Goal: Check status: Check status

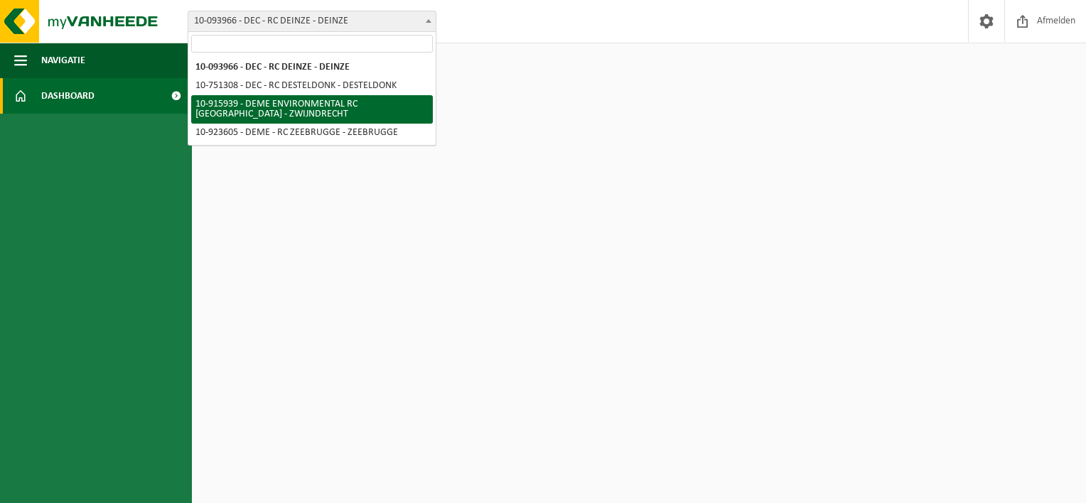
select select "127240"
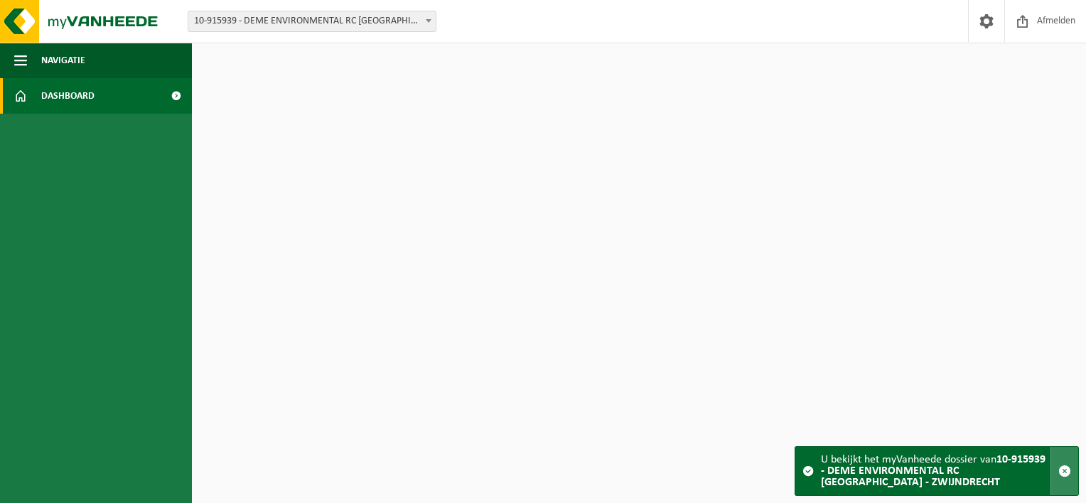
click at [1066, 466] on span "button" at bounding box center [1065, 471] width 13 height 13
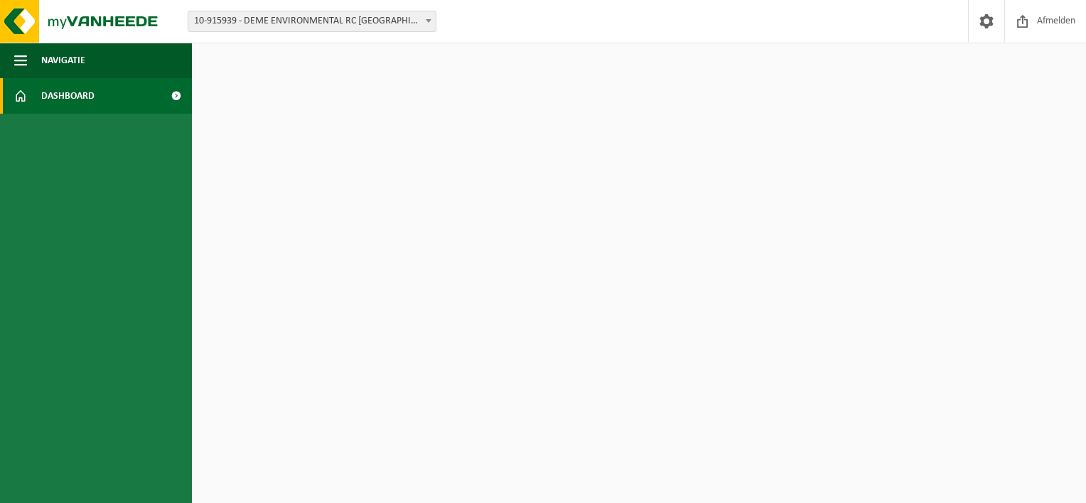
click at [131, 88] on link "Dashboard" at bounding box center [96, 96] width 192 height 36
click at [182, 97] on span at bounding box center [176, 96] width 32 height 36
click at [250, 23] on span "10-915939 - DEME ENVIRONMENTAL RC [GEOGRAPHIC_DATA] - ZWIJNDRECHT" at bounding box center [311, 21] width 247 height 20
click at [4, 6] on img at bounding box center [85, 21] width 171 height 43
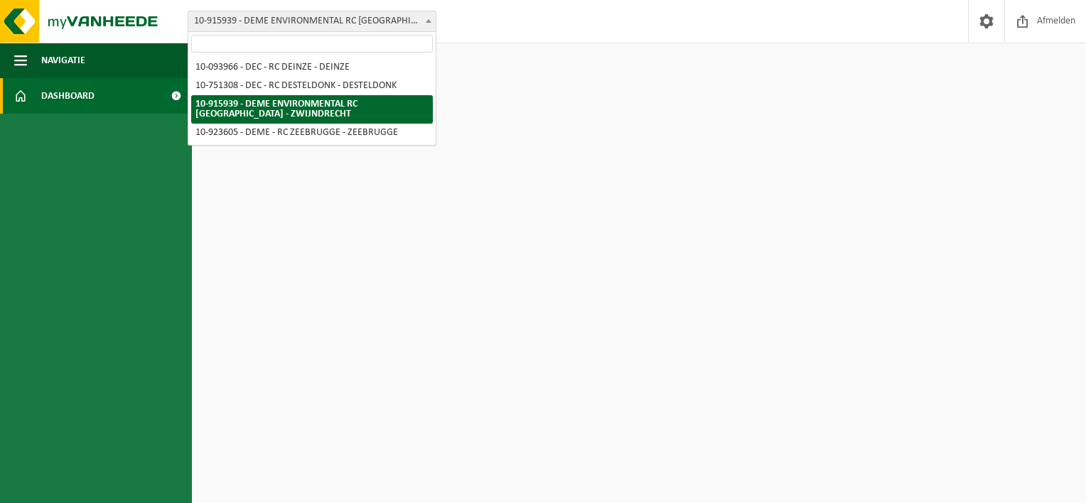
click at [246, 28] on span "10-915939 - DEME ENVIRONMENTAL RC [GEOGRAPHIC_DATA] - ZWIJNDRECHT" at bounding box center [311, 21] width 247 height 20
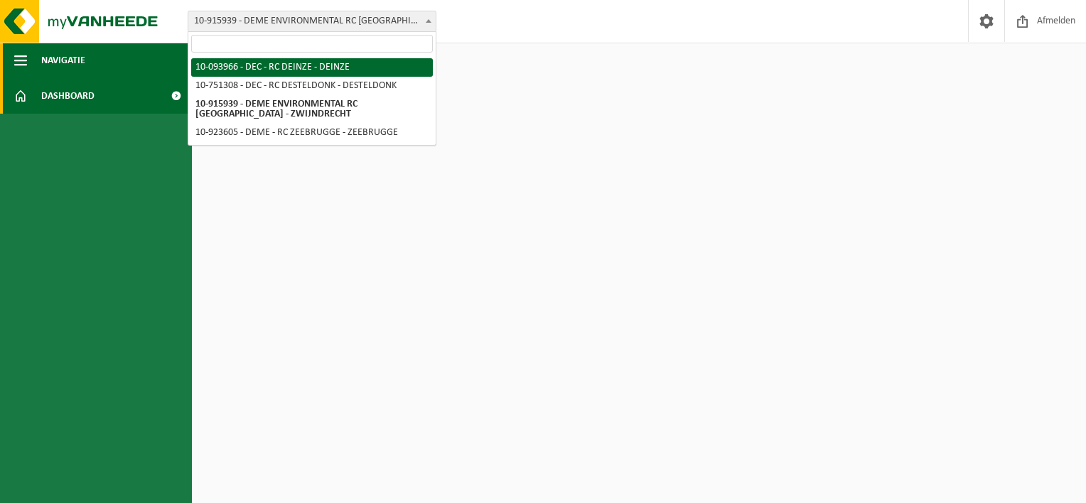
click at [104, 71] on button "Navigatie" at bounding box center [96, 61] width 192 height 36
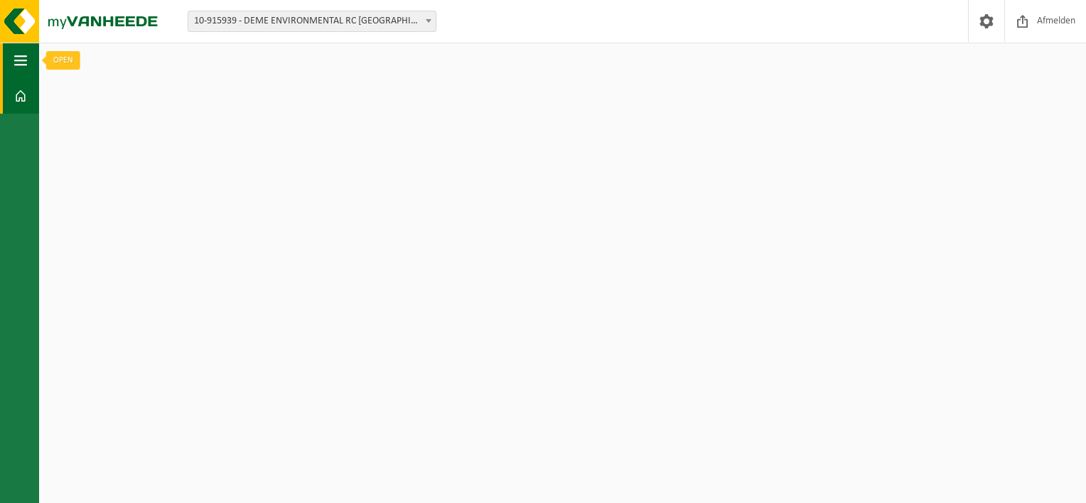
click at [0, 70] on html "Vestiging: 10-093966 - DEC - RC DEINZE - DEINZE 10-751308 - DEC - RC DESTELDONK…" at bounding box center [543, 251] width 1086 height 503
click at [14, 63] on span "button" at bounding box center [20, 61] width 13 height 36
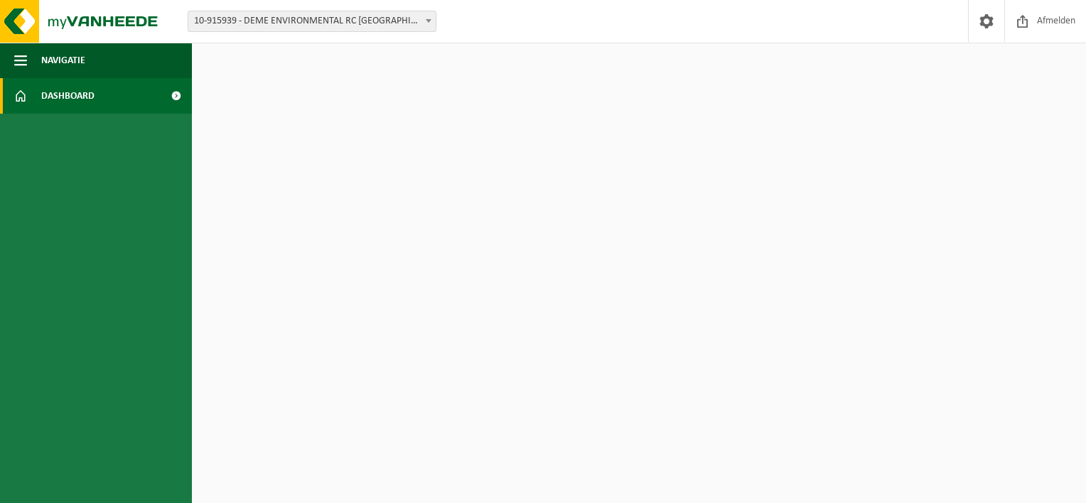
click at [65, 86] on span "Dashboard" at bounding box center [67, 96] width 53 height 36
click at [177, 96] on span at bounding box center [176, 96] width 32 height 36
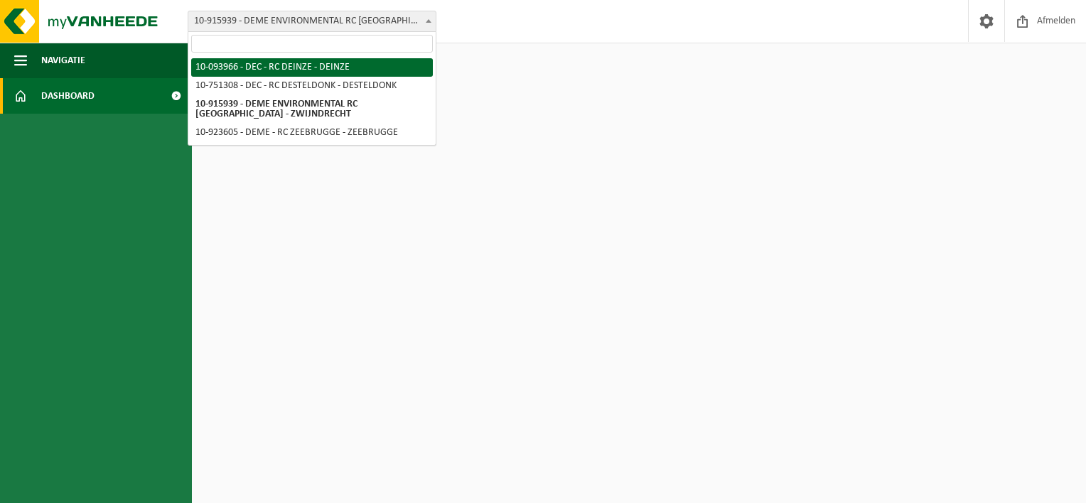
select select "3006"
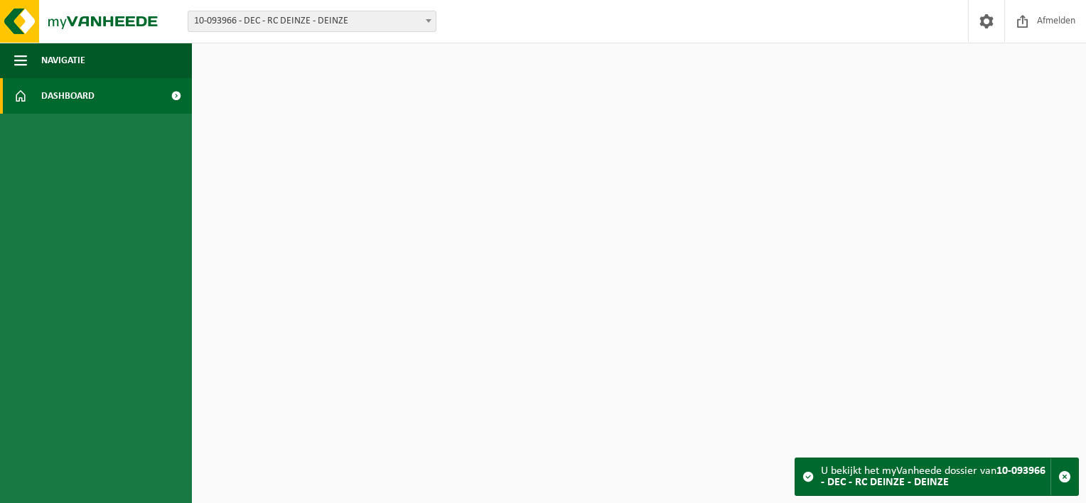
drag, startPoint x: 0, startPoint y: 0, endPoint x: 313, endPoint y: 28, distance: 314.1
click at [313, 28] on span "10-093966 - DEC - RC DEINZE - DEINZE" at bounding box center [311, 21] width 247 height 20
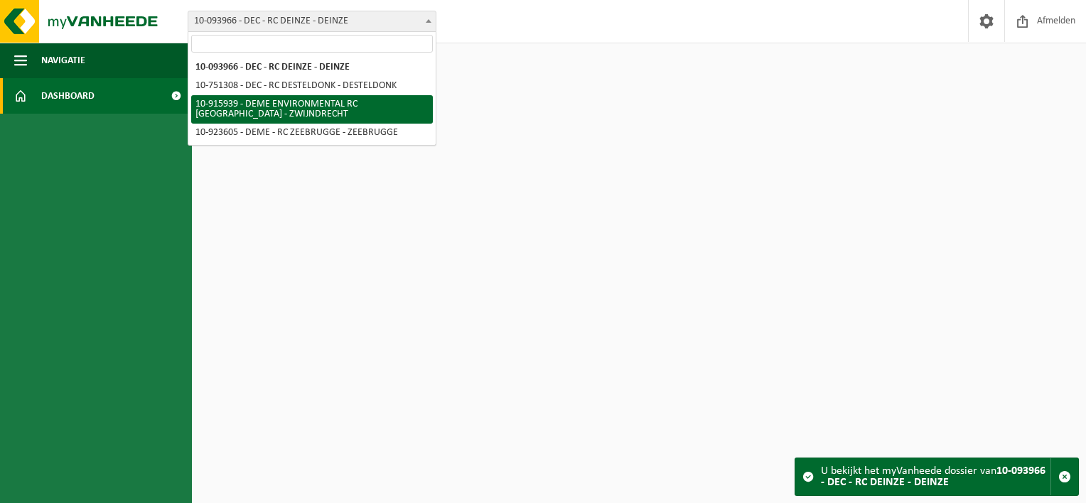
select select "127240"
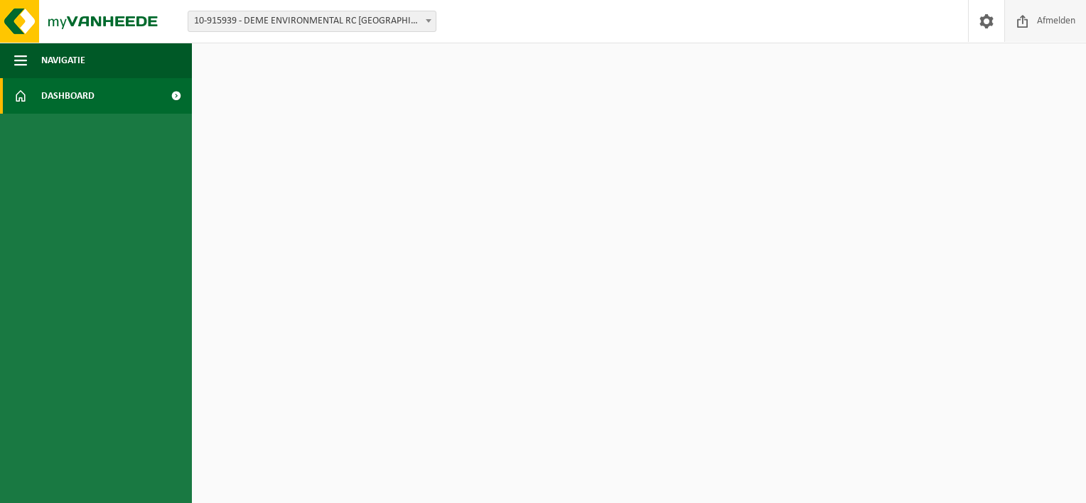
click at [1036, 35] on span "Afmelden" at bounding box center [1057, 21] width 46 height 42
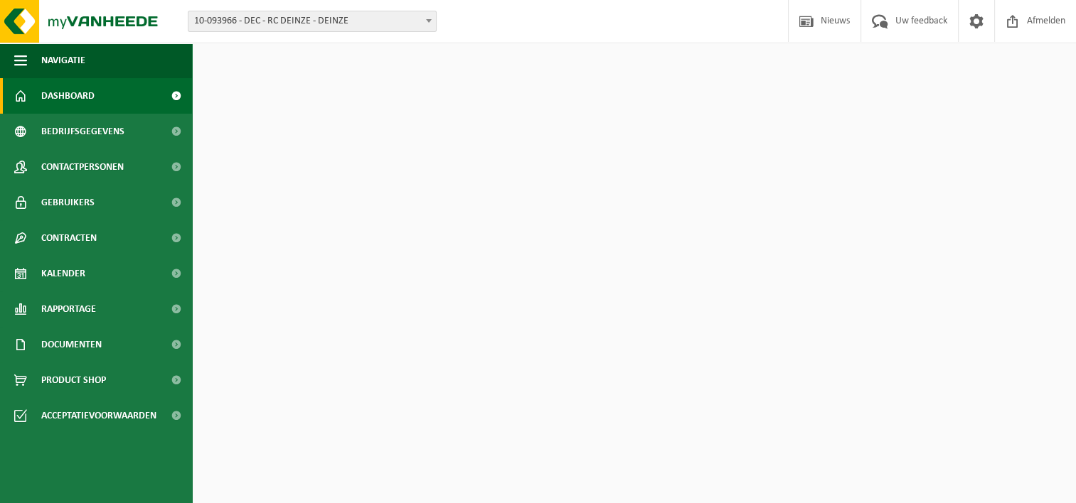
click at [241, 28] on span "10-093966 - DEC - RC DEINZE - DEINZE" at bounding box center [311, 21] width 247 height 20
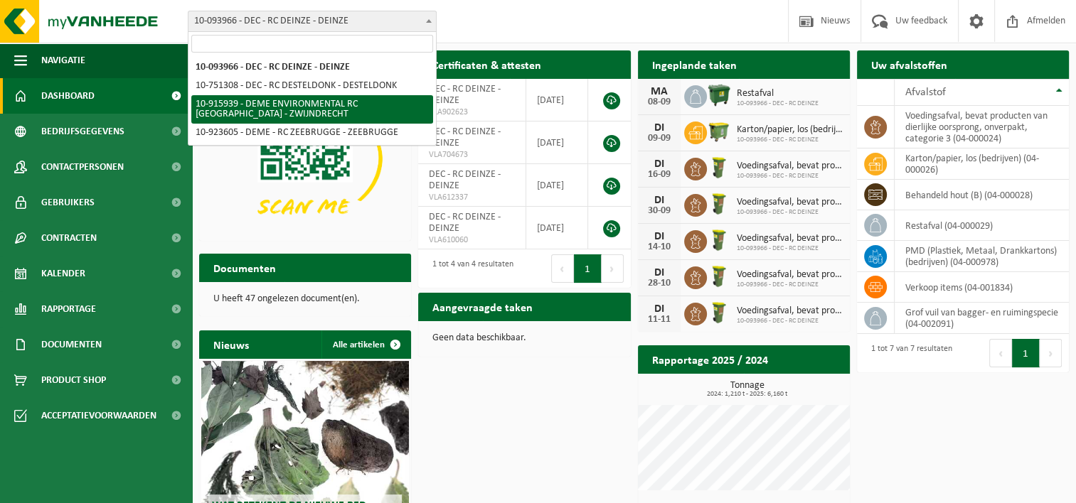
select select "127240"
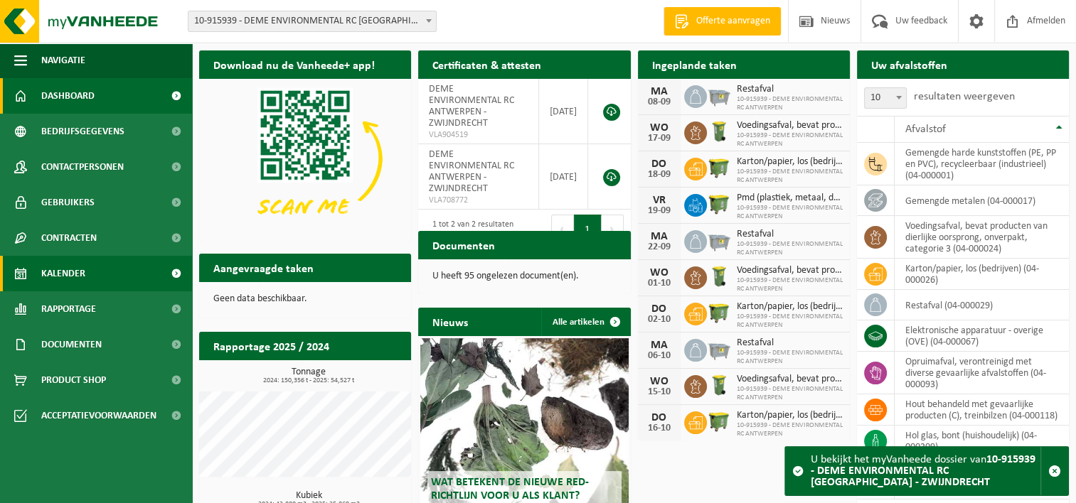
click at [66, 262] on span "Kalender" at bounding box center [63, 274] width 44 height 36
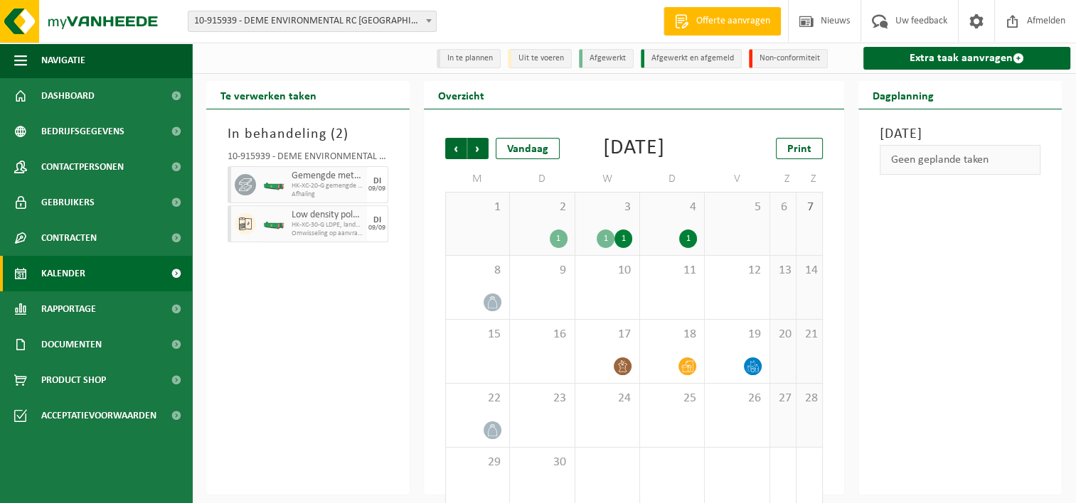
click at [689, 248] on div "1" at bounding box center [688, 239] width 18 height 18
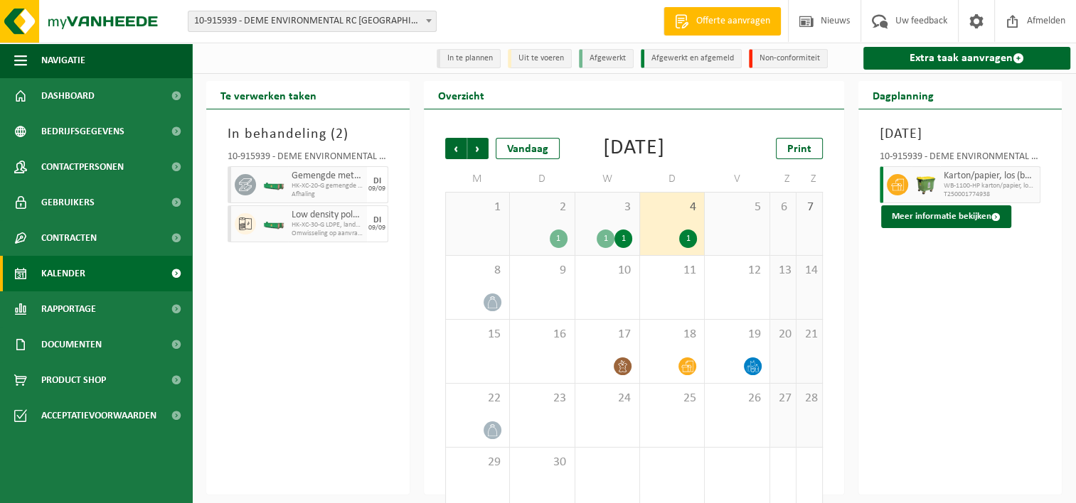
click at [621, 248] on div "1" at bounding box center [623, 239] width 18 height 18
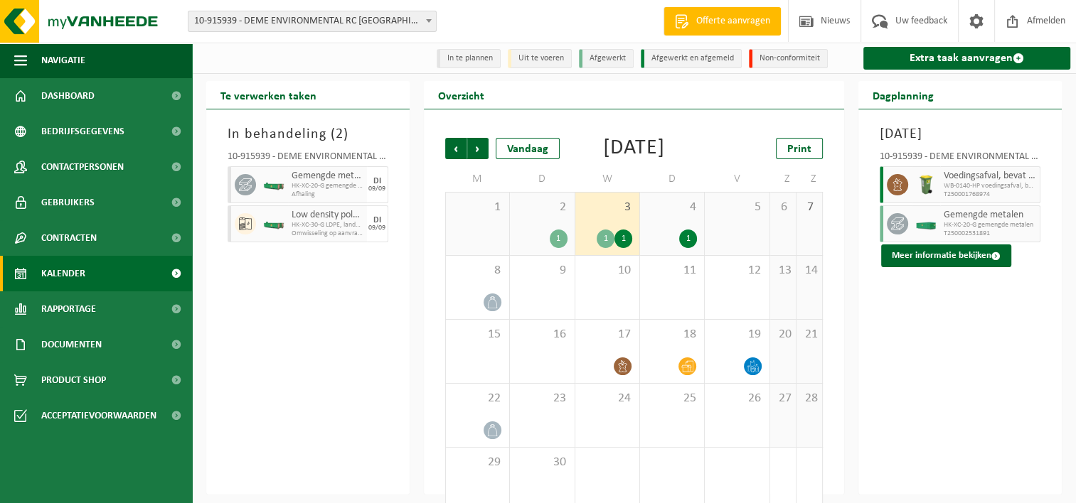
click at [929, 230] on img at bounding box center [925, 224] width 21 height 11
click at [952, 267] on button "Meer informatie bekijken" at bounding box center [946, 256] width 130 height 23
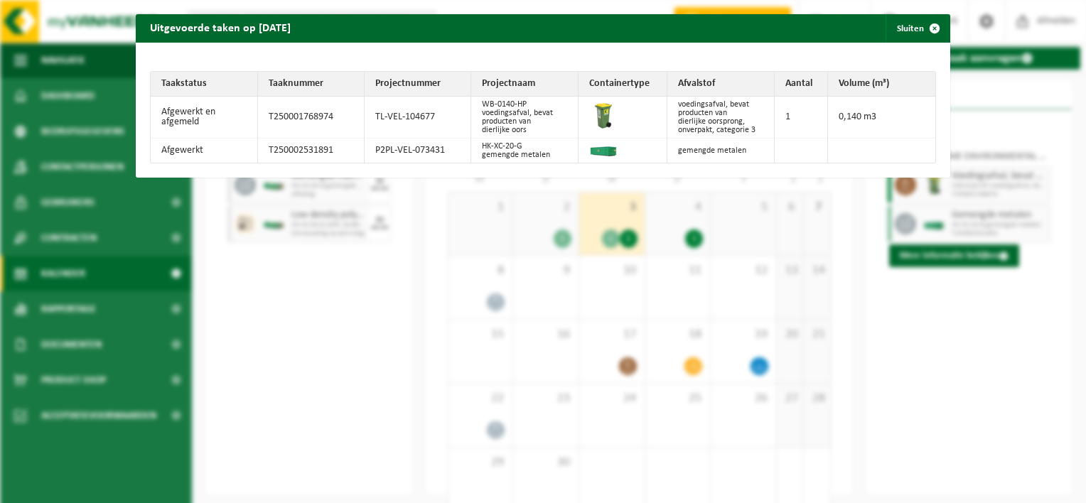
click at [932, 338] on div "Uitgevoerde taken op 2025-09-03 Sluiten Taakstatus Taaknummer Projectnummer Pro…" at bounding box center [543, 251] width 1086 height 503
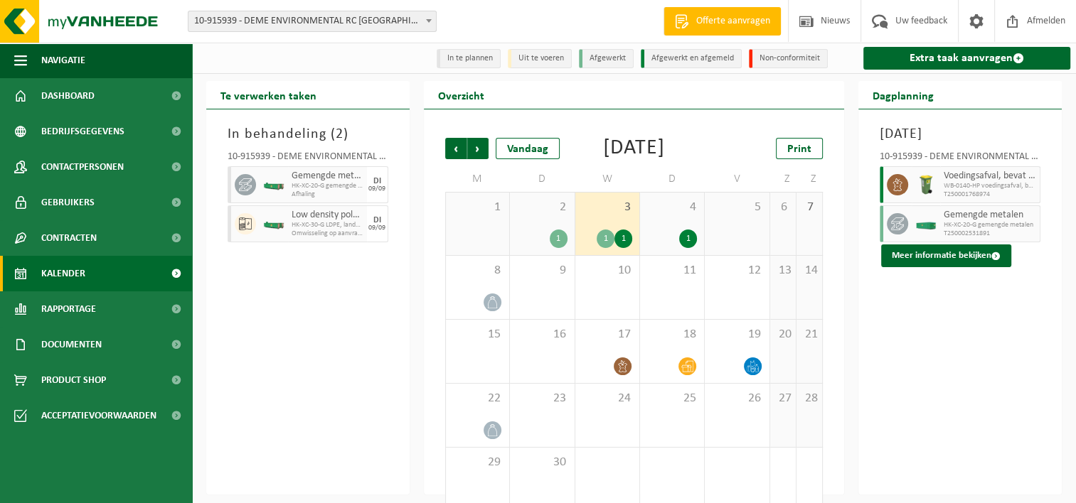
click at [606, 248] on div "1" at bounding box center [606, 239] width 18 height 18
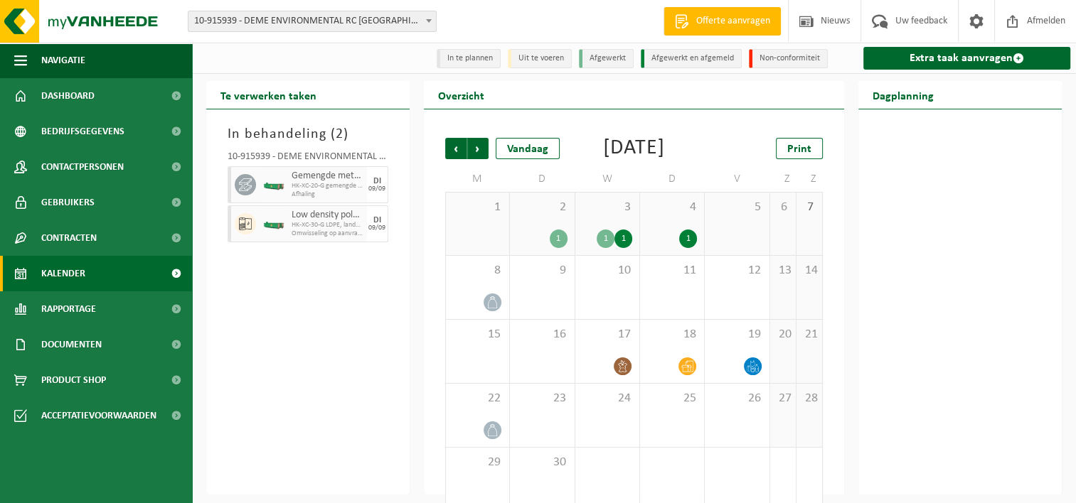
click at [619, 255] on div "3 1 1" at bounding box center [607, 224] width 64 height 63
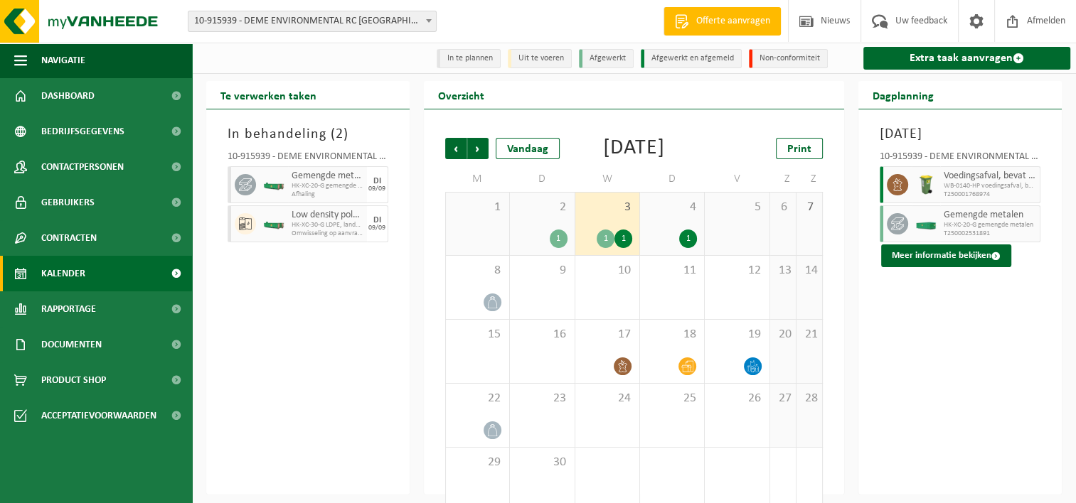
click at [919, 242] on div at bounding box center [926, 223] width 28 height 37
click at [932, 267] on button "Meer informatie bekijken" at bounding box center [946, 256] width 130 height 23
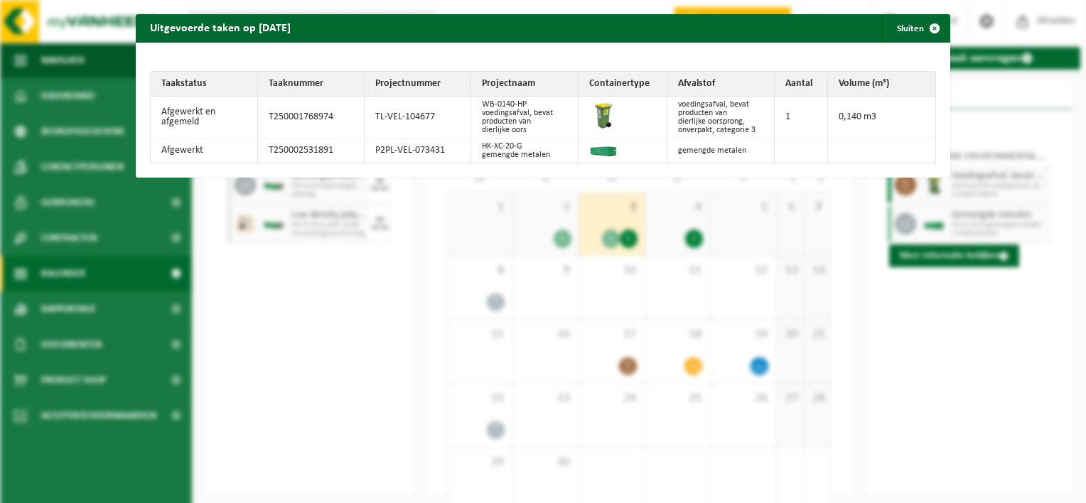
click at [995, 398] on div "Uitgevoerde taken op 2025-09-03 Sluiten Taakstatus Taaknummer Projectnummer Pro…" at bounding box center [543, 251] width 1086 height 503
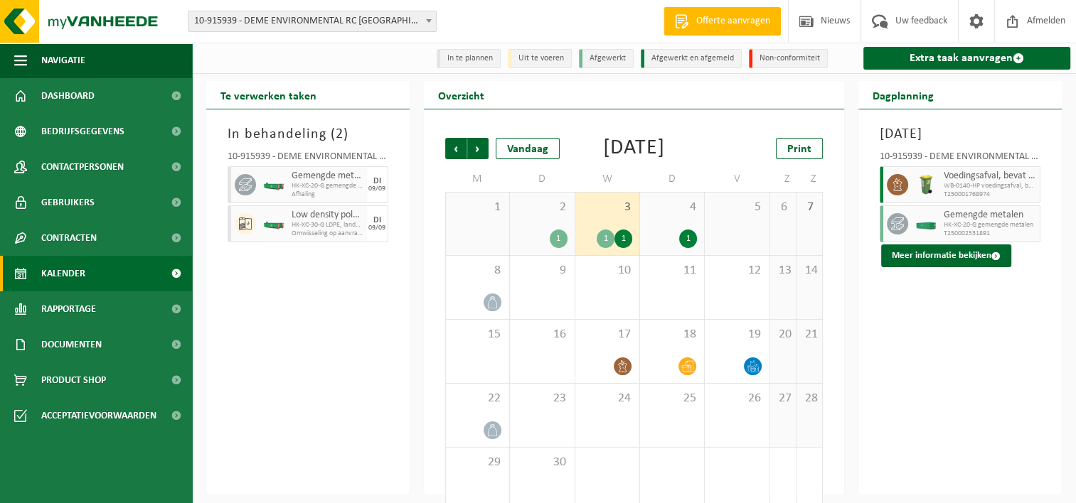
click at [560, 248] on div "1" at bounding box center [559, 239] width 18 height 18
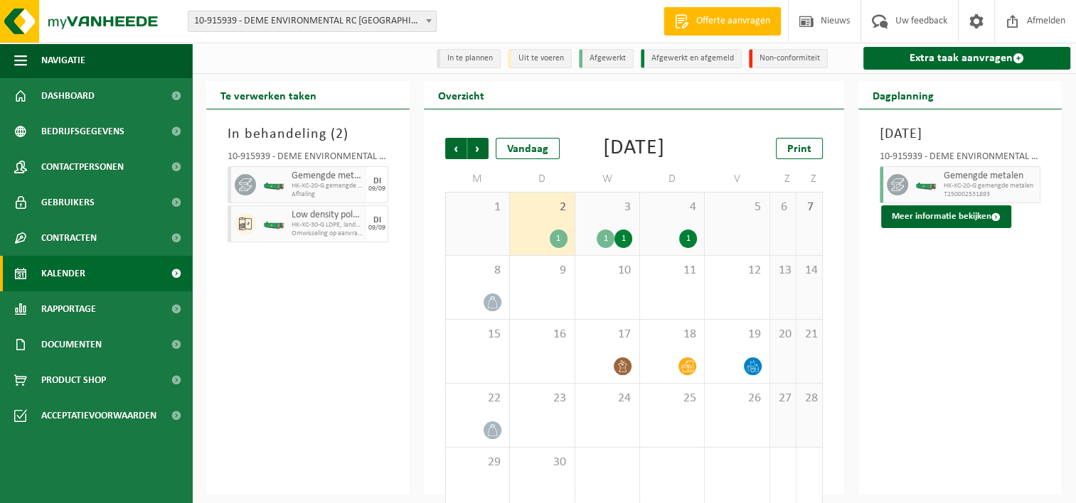
click at [950, 191] on span "HK-XC-20-G gemengde metalen" at bounding box center [989, 186] width 92 height 9
click at [960, 228] on button "Meer informatie bekijken" at bounding box center [946, 216] width 130 height 23
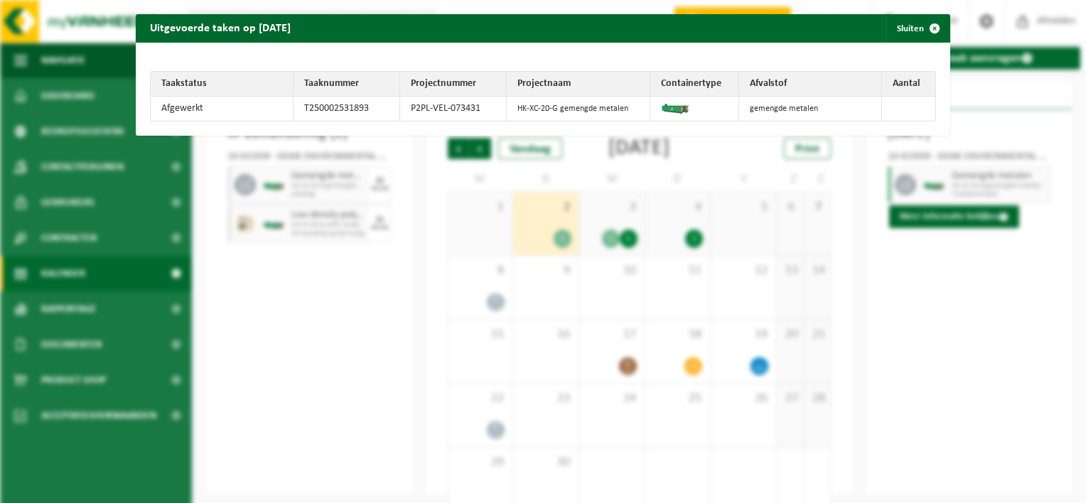
click at [885, 353] on div "Uitgevoerde taken op 2025-09-02 Sluiten Taakstatus Taaknummer Projectnummer Pro…" at bounding box center [543, 251] width 1086 height 503
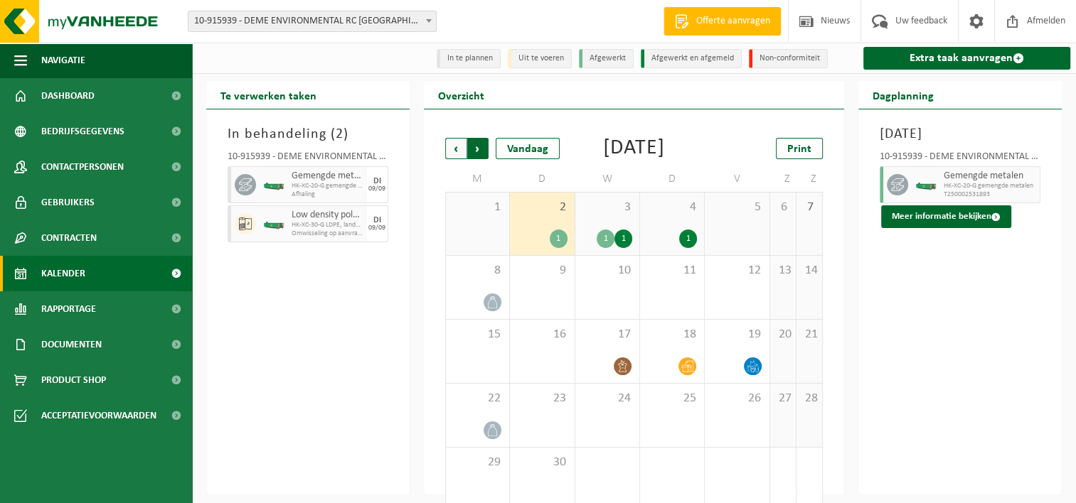
click at [461, 154] on span "Vorige" at bounding box center [455, 148] width 21 height 21
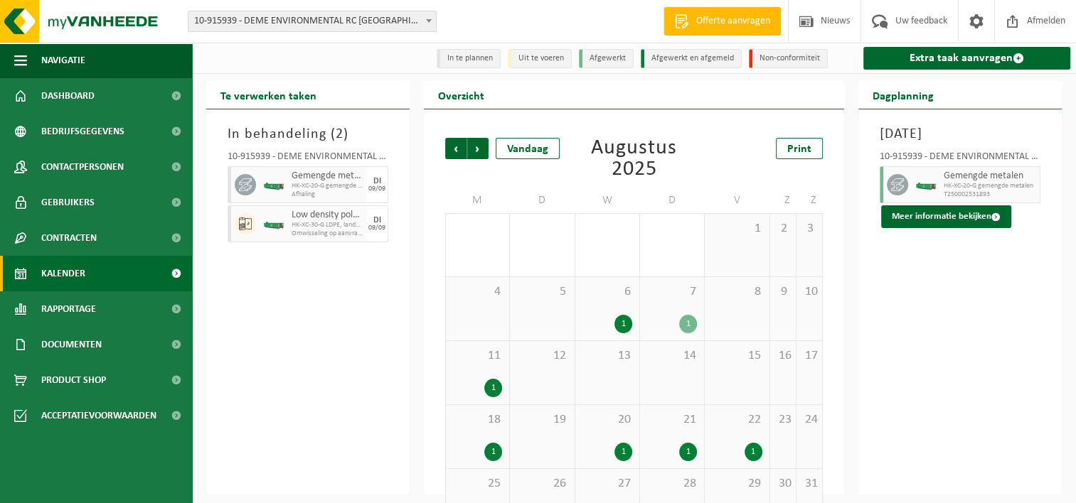
scroll to position [46, 0]
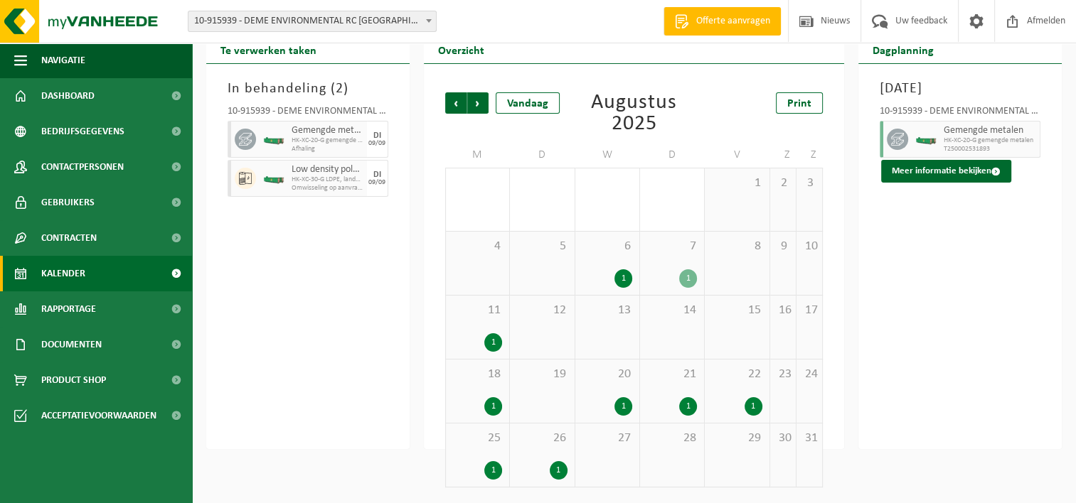
click at [555, 456] on div "26 1" at bounding box center [542, 455] width 64 height 63
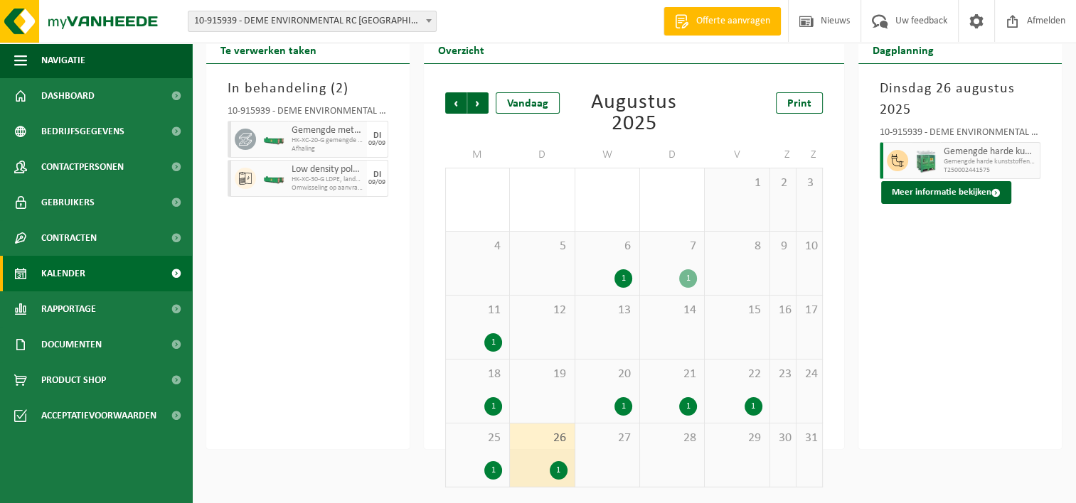
click at [456, 456] on div "25 1" at bounding box center [477, 455] width 63 height 63
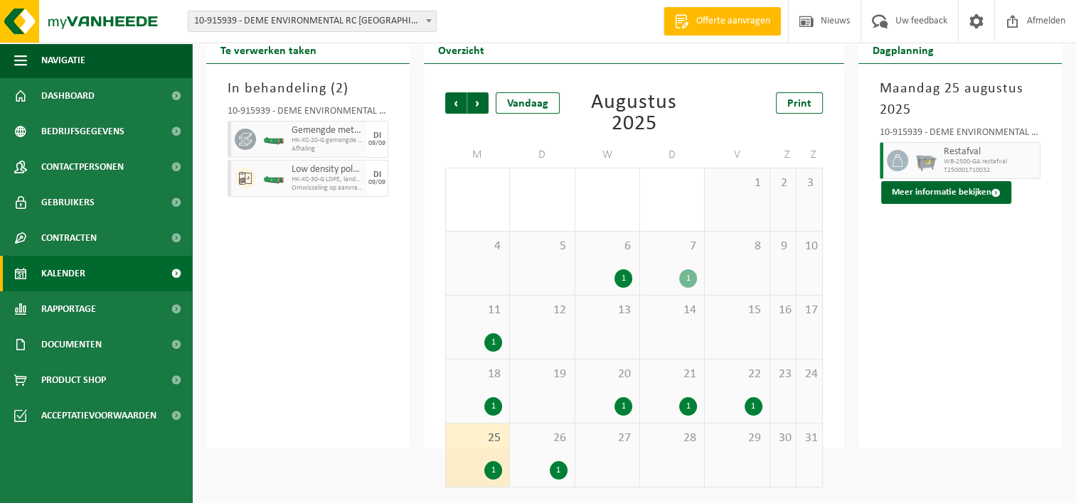
click at [754, 390] on div "22 1" at bounding box center [737, 391] width 64 height 63
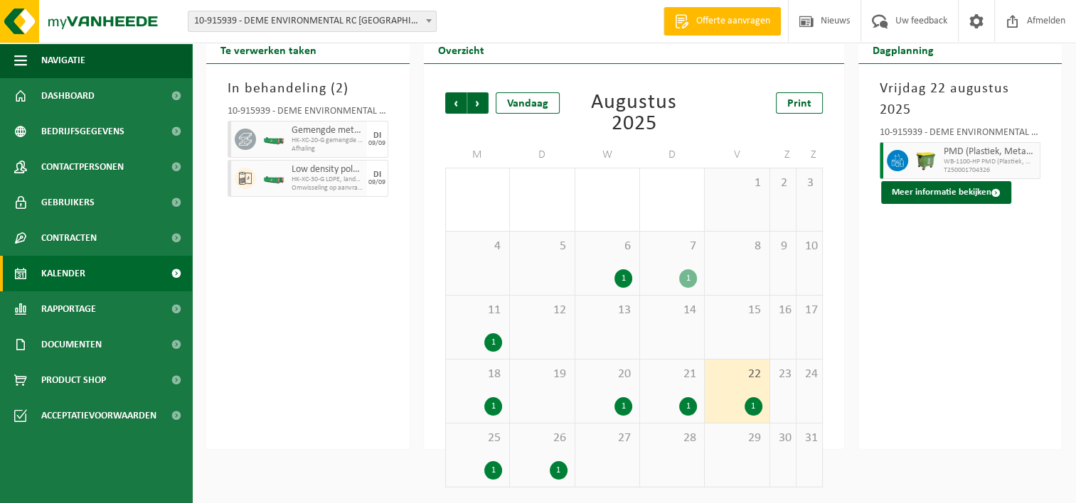
click at [660, 369] on span "21" at bounding box center [672, 375] width 50 height 16
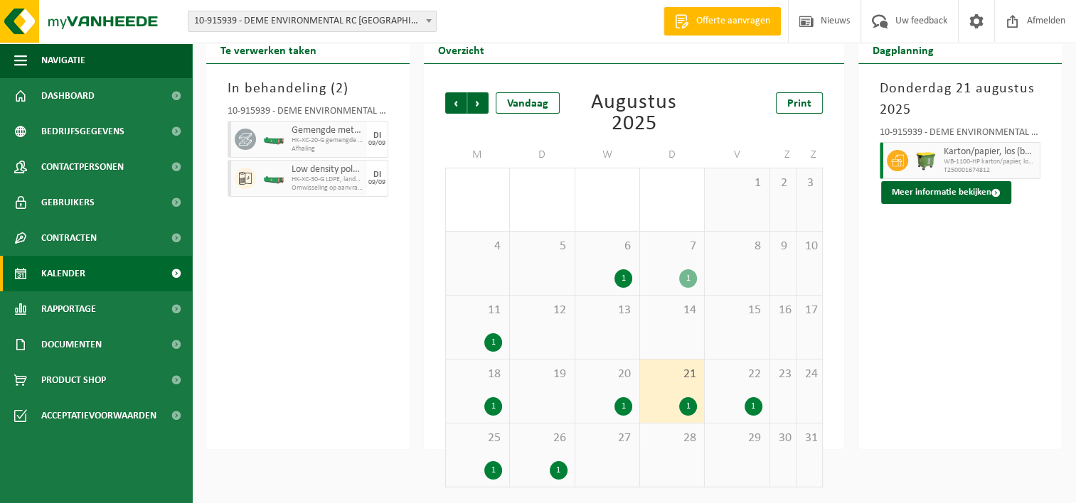
click at [606, 378] on span "20" at bounding box center [607, 375] width 50 height 16
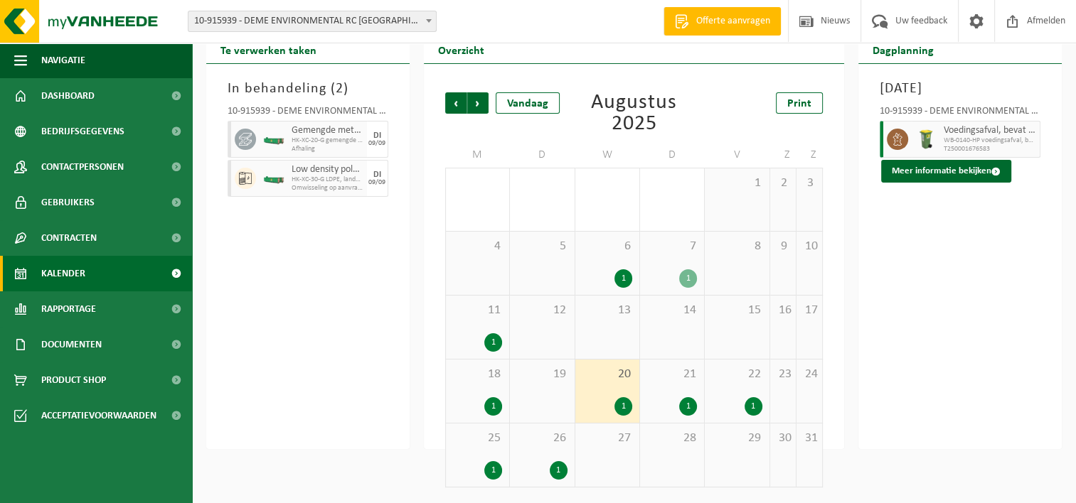
click at [450, 373] on div "18 1" at bounding box center [477, 391] width 63 height 63
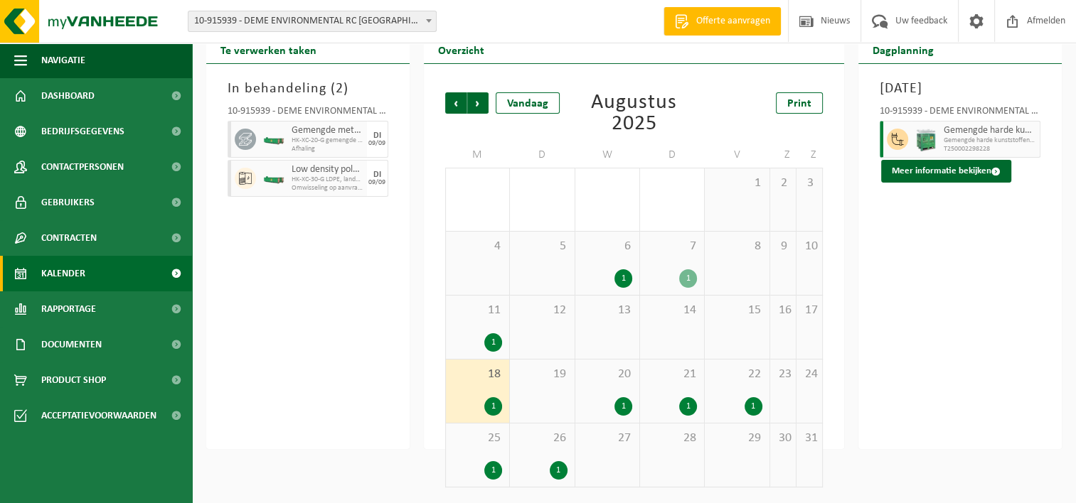
click at [472, 323] on div "11 1" at bounding box center [477, 327] width 63 height 63
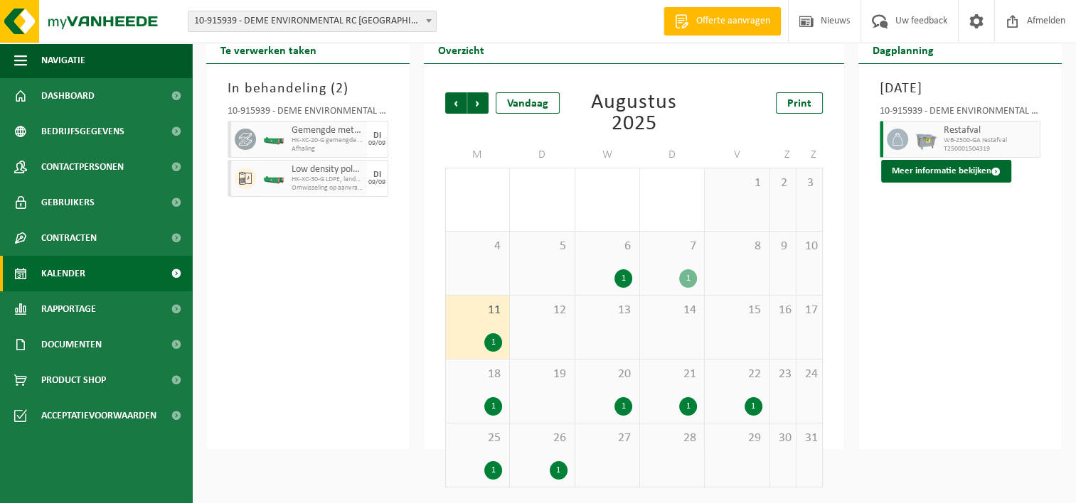
click at [629, 257] on div "6 1" at bounding box center [607, 263] width 64 height 63
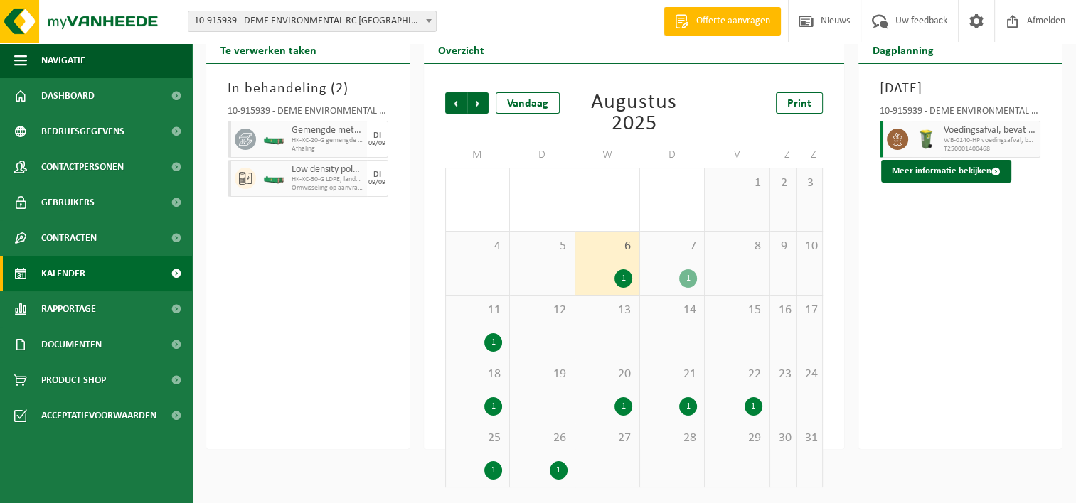
click at [682, 255] on span "7" at bounding box center [672, 247] width 50 height 16
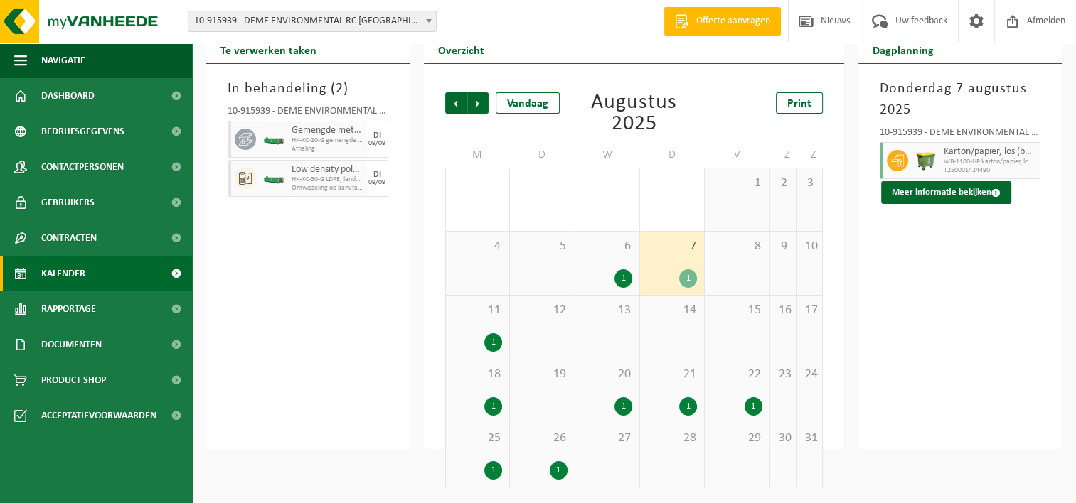
click at [631, 278] on div "1" at bounding box center [607, 278] width 50 height 18
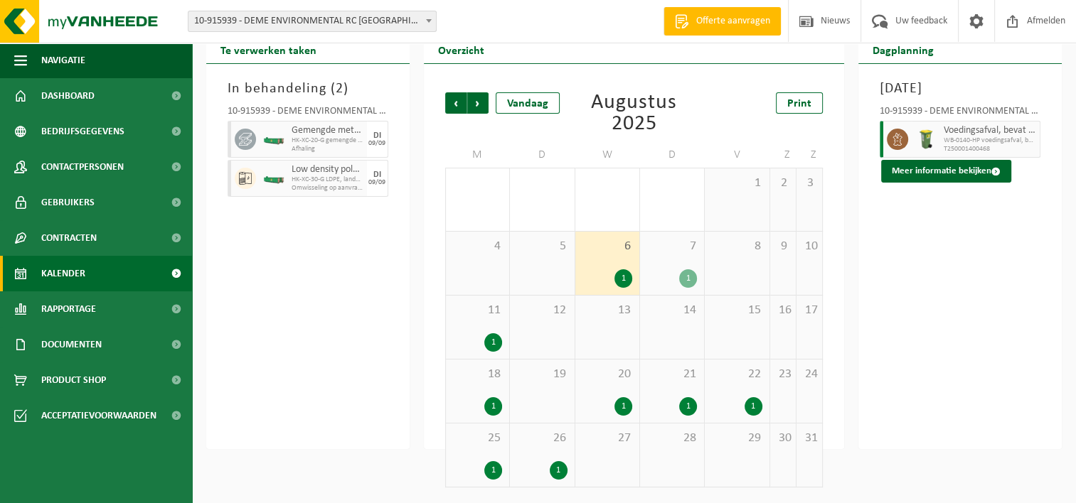
click at [930, 180] on div "10-915939 - DEME ENVIRONMENTAL RC ANTWERPEN - ZWIJNDRECHT Voedingsafval, bevat …" at bounding box center [959, 141] width 175 height 83
click at [929, 183] on button "Meer informatie bekijken" at bounding box center [946, 171] width 130 height 23
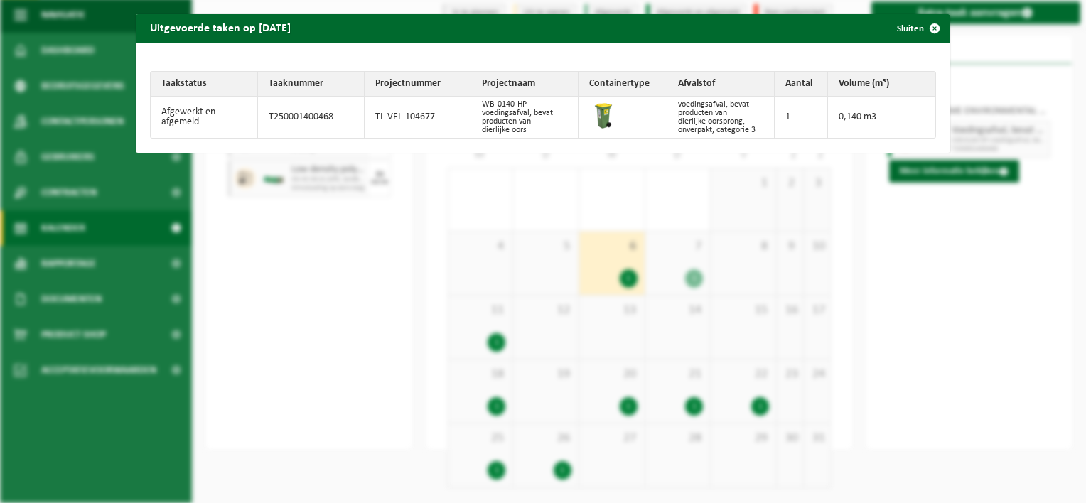
click at [873, 248] on div "Uitgevoerde taken op 2025-08-06 Sluiten Taakstatus Taaknummer Projectnummer Pro…" at bounding box center [543, 251] width 1086 height 503
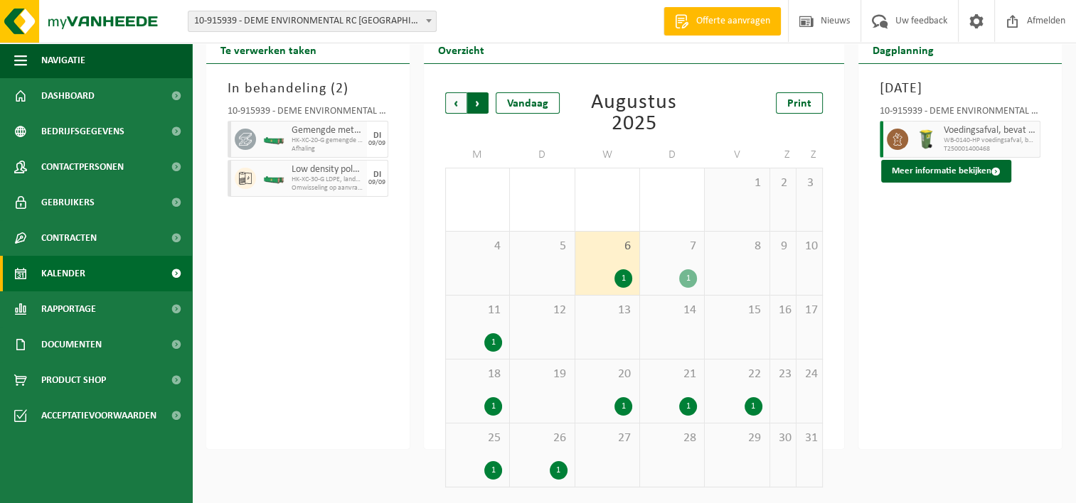
click at [456, 105] on span "Vorige" at bounding box center [455, 102] width 21 height 21
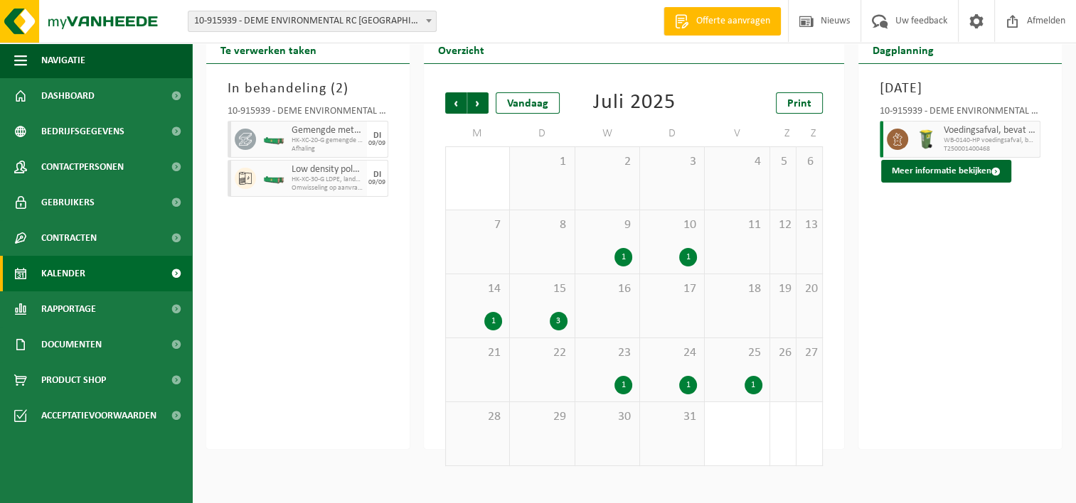
click at [739, 375] on div "25 1" at bounding box center [737, 369] width 64 height 63
click at [673, 361] on span "24" at bounding box center [672, 354] width 50 height 16
click at [598, 360] on span "23" at bounding box center [607, 354] width 50 height 16
click at [533, 299] on div "15 3" at bounding box center [542, 305] width 64 height 63
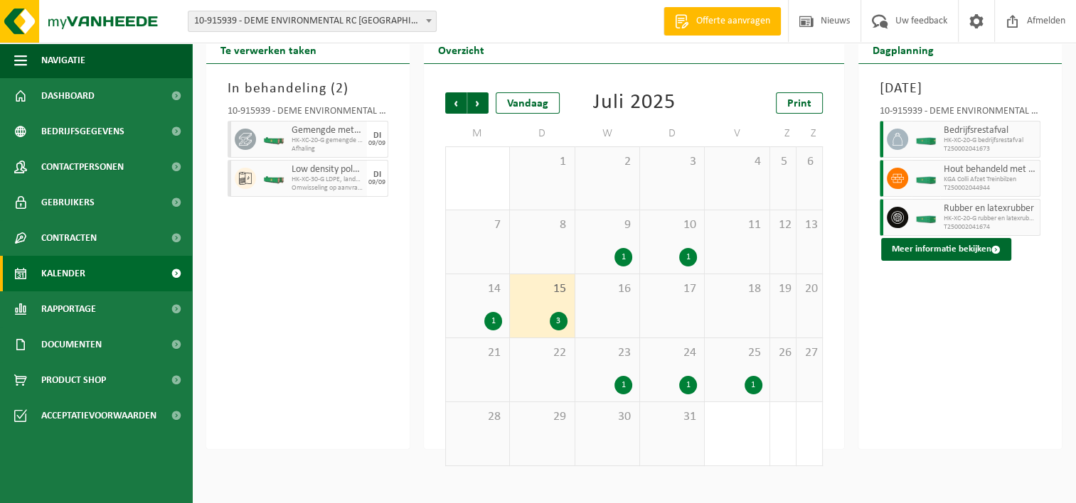
click at [514, 293] on div "15 3" at bounding box center [542, 305] width 64 height 63
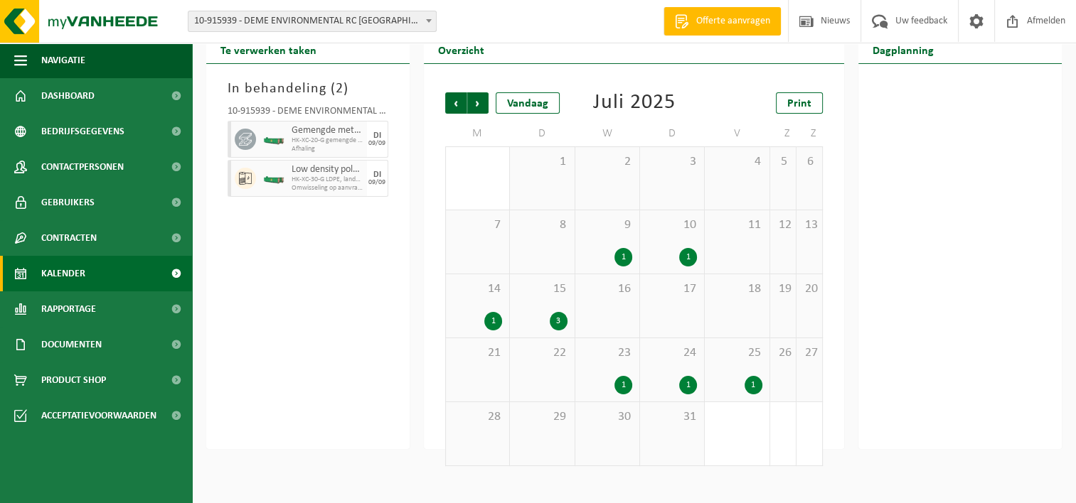
click at [500, 284] on span "14" at bounding box center [477, 290] width 49 height 16
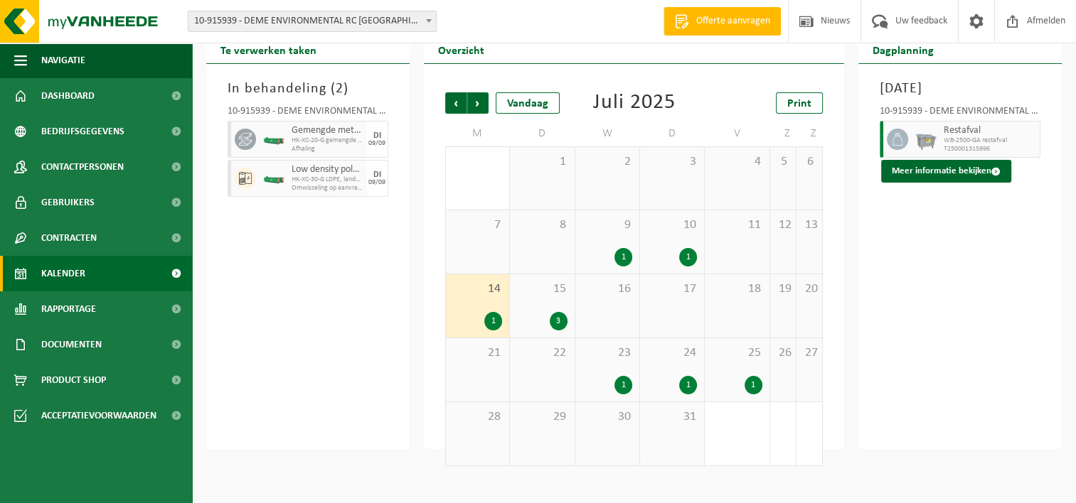
click at [624, 232] on span "9" at bounding box center [607, 226] width 50 height 16
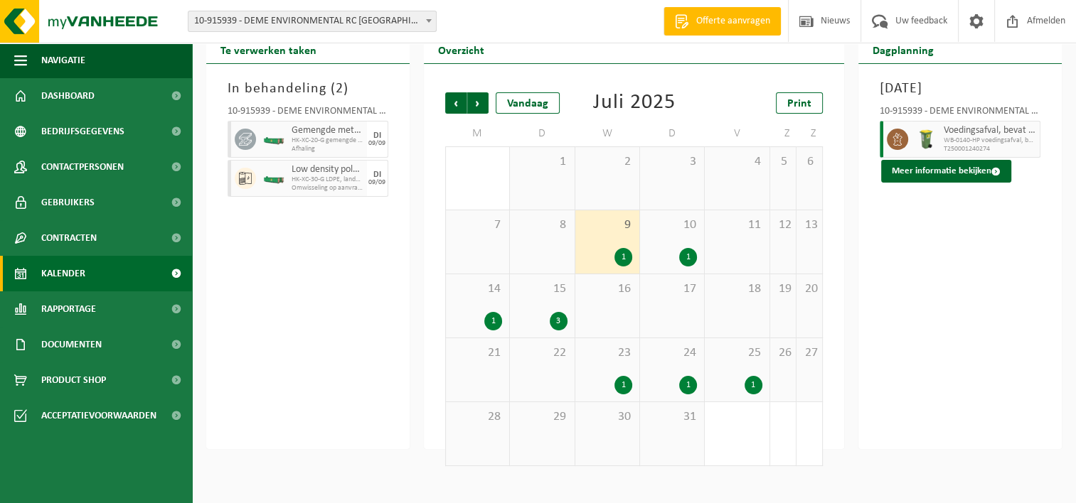
click at [661, 236] on div "10 1" at bounding box center [672, 241] width 64 height 63
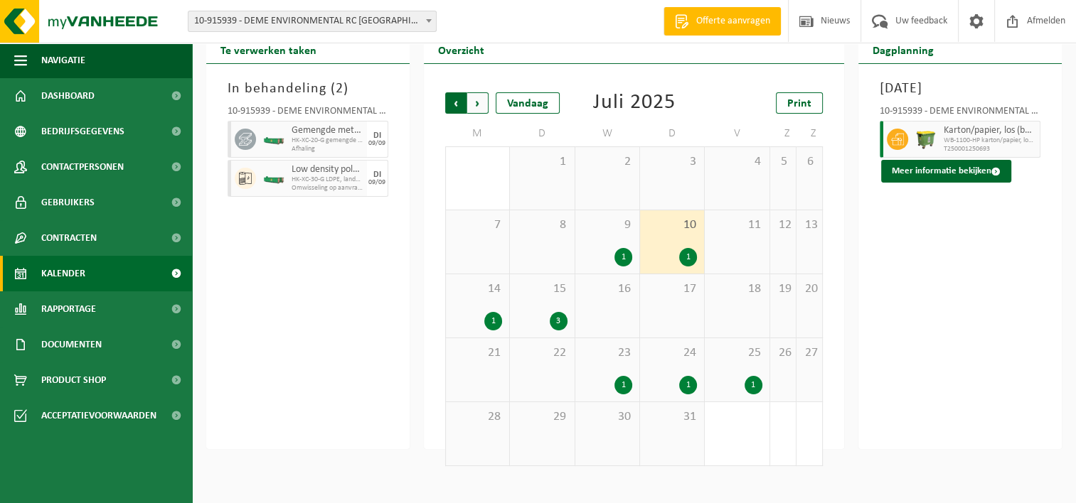
click at [481, 109] on span "Volgende" at bounding box center [477, 102] width 21 height 21
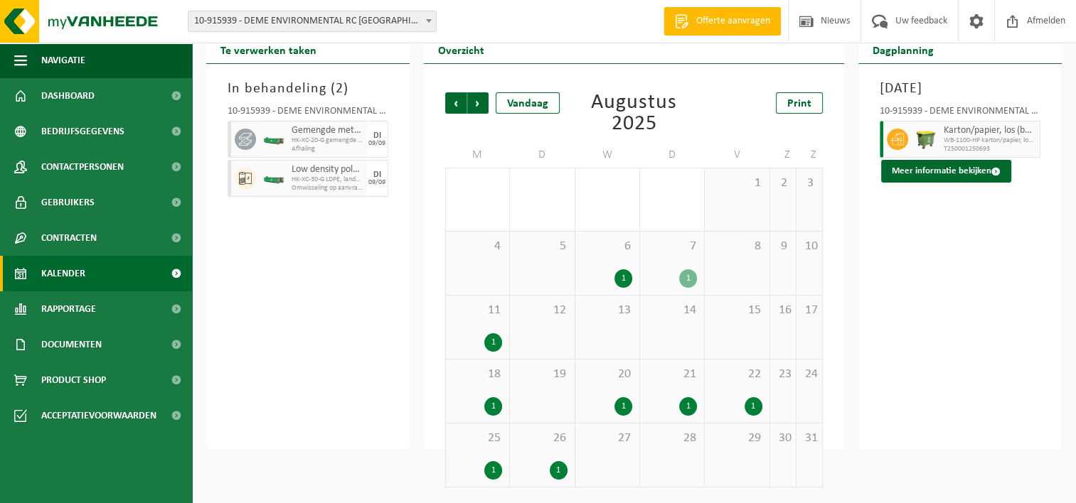
click at [604, 267] on div "6 1" at bounding box center [607, 263] width 64 height 63
click at [670, 252] on span "7" at bounding box center [672, 247] width 50 height 16
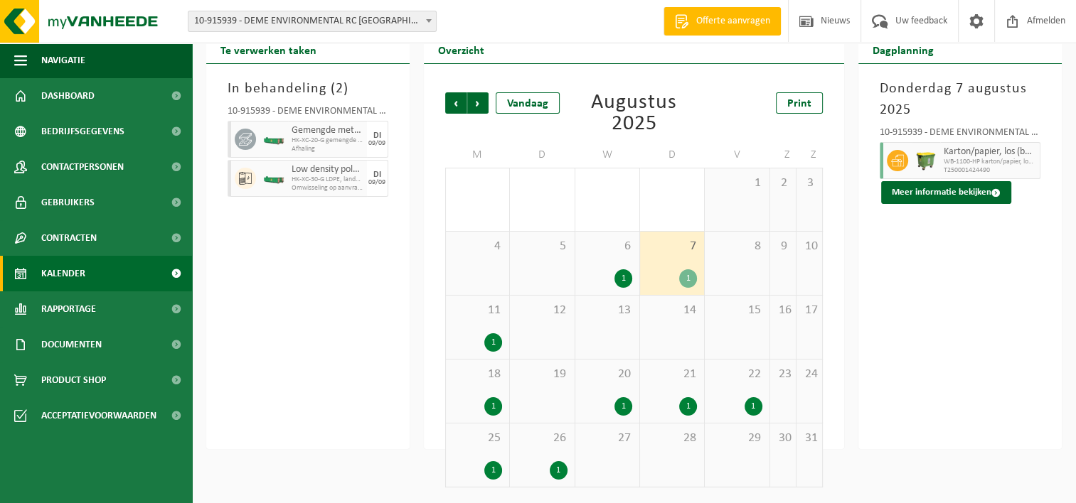
click at [469, 351] on div "1" at bounding box center [477, 342] width 49 height 18
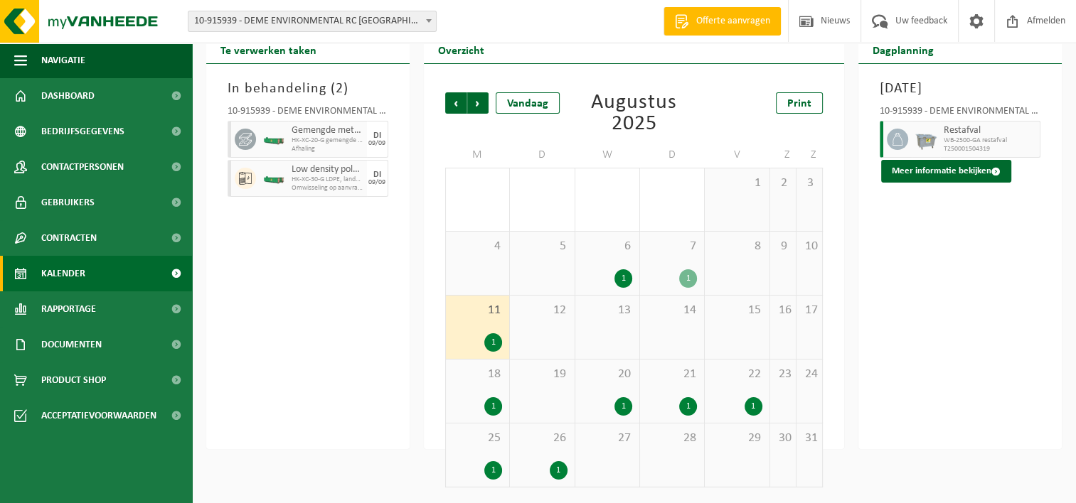
click at [456, 401] on div "1" at bounding box center [477, 406] width 49 height 18
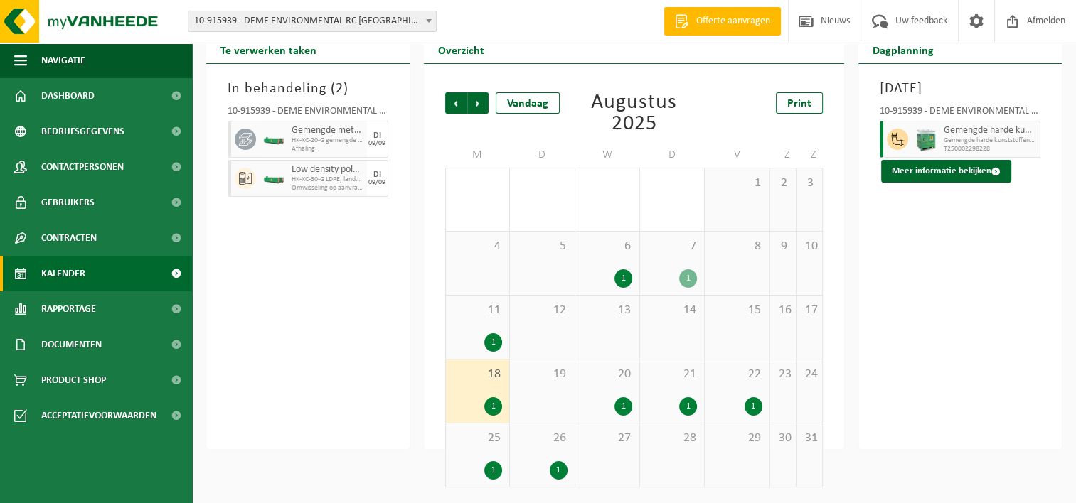
click at [614, 390] on div "20 1" at bounding box center [607, 391] width 64 height 63
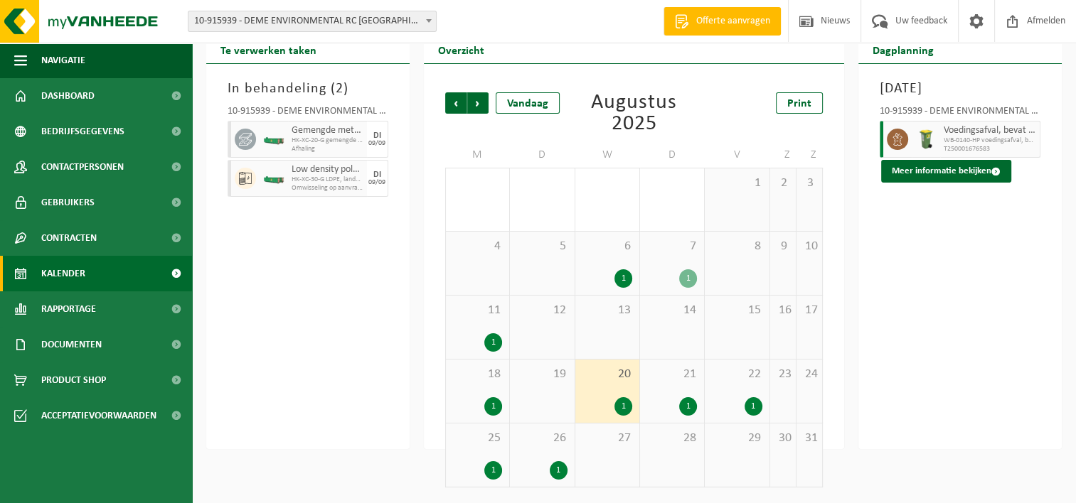
click at [700, 386] on div "21 1" at bounding box center [672, 391] width 64 height 63
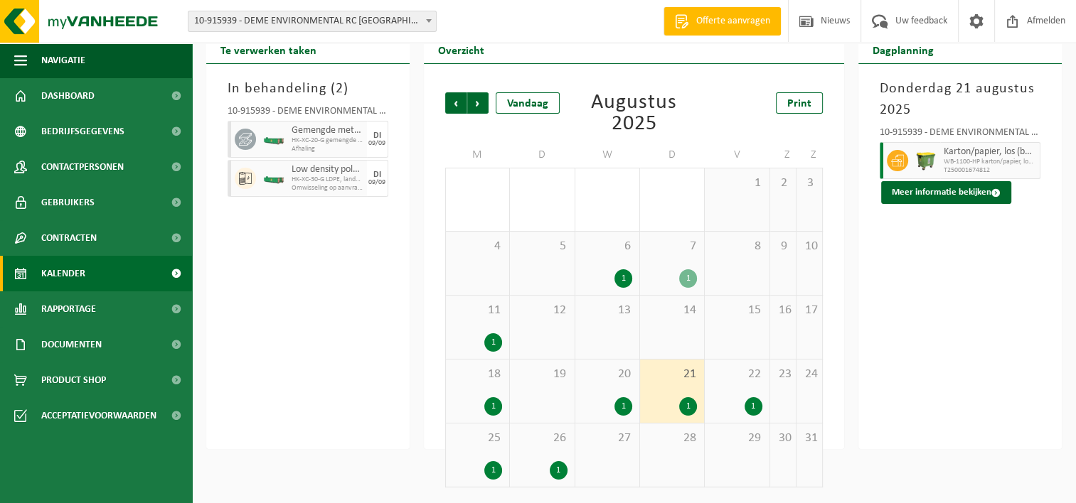
click at [742, 378] on span "22" at bounding box center [737, 375] width 50 height 16
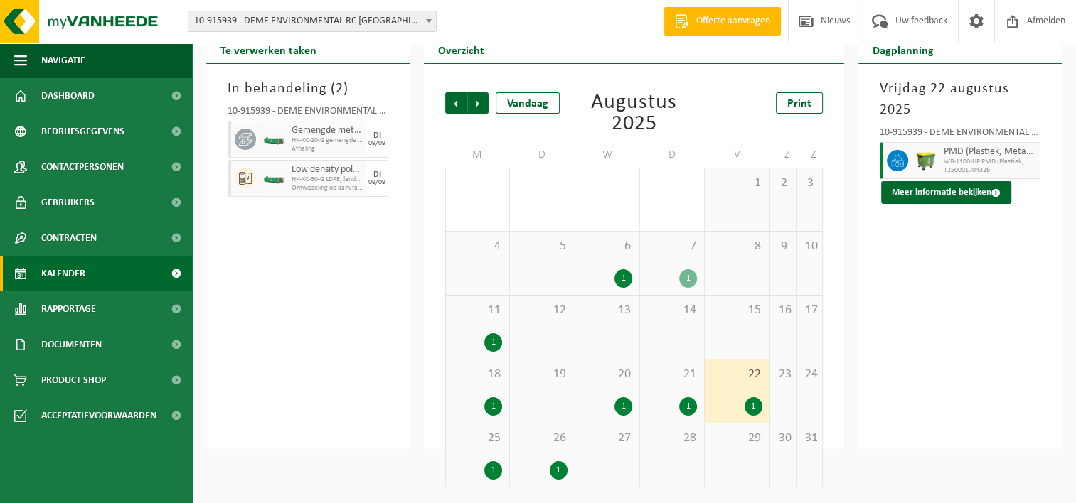
click at [487, 445] on span "25" at bounding box center [477, 439] width 49 height 16
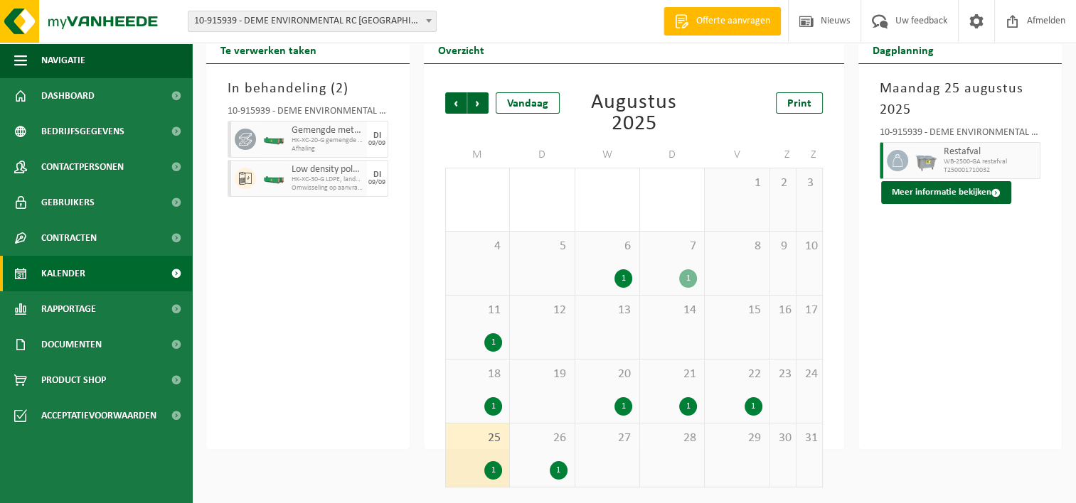
click at [574, 441] on div "26 1" at bounding box center [542, 455] width 64 height 63
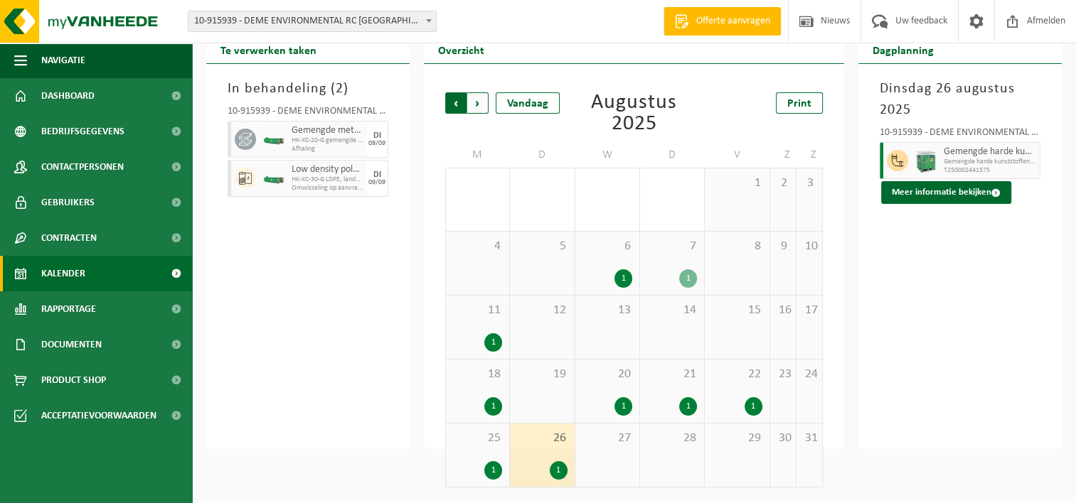
click at [467, 111] on span "Volgende" at bounding box center [477, 102] width 21 height 21
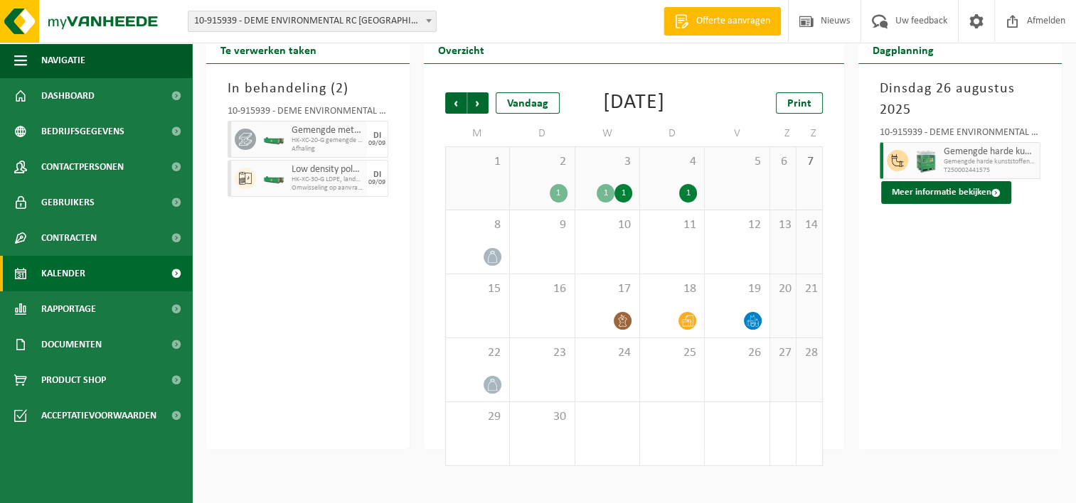
click at [540, 194] on div "2 1" at bounding box center [542, 178] width 64 height 63
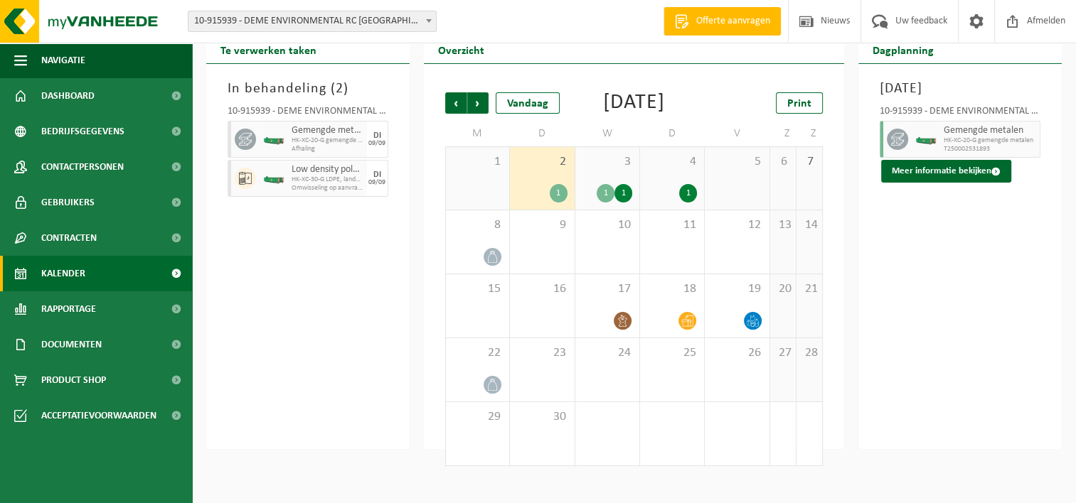
click at [612, 196] on div "3 1 1" at bounding box center [607, 178] width 64 height 63
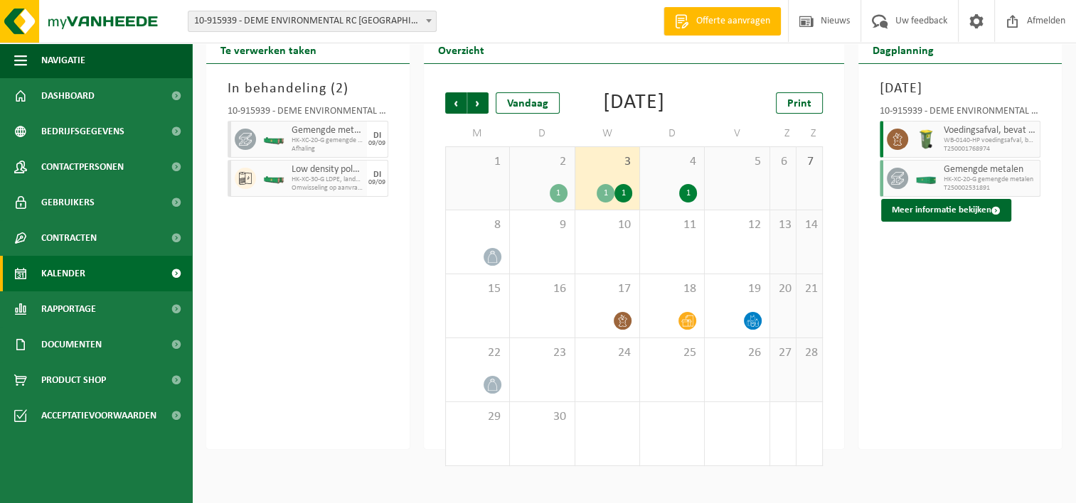
click at [661, 203] on div "1" at bounding box center [672, 193] width 50 height 18
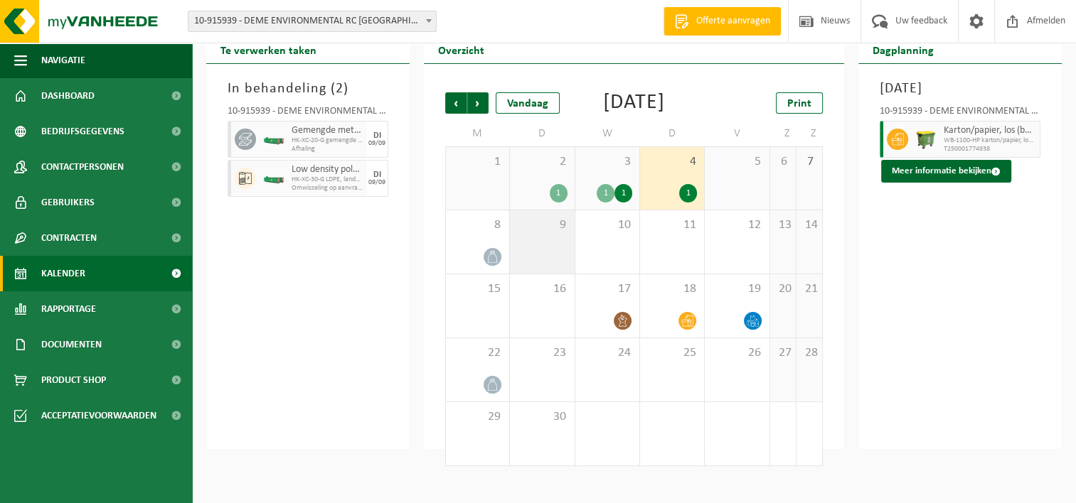
click at [520, 273] on div "9" at bounding box center [542, 241] width 64 height 63
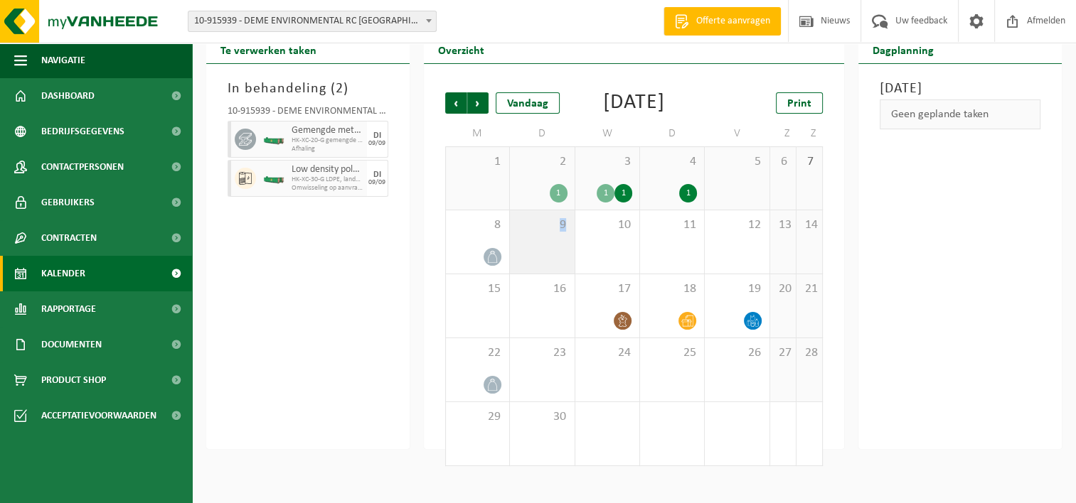
drag, startPoint x: 520, startPoint y: 273, endPoint x: 573, endPoint y: 261, distance: 54.0
click at [573, 261] on div "9" at bounding box center [542, 241] width 64 height 63
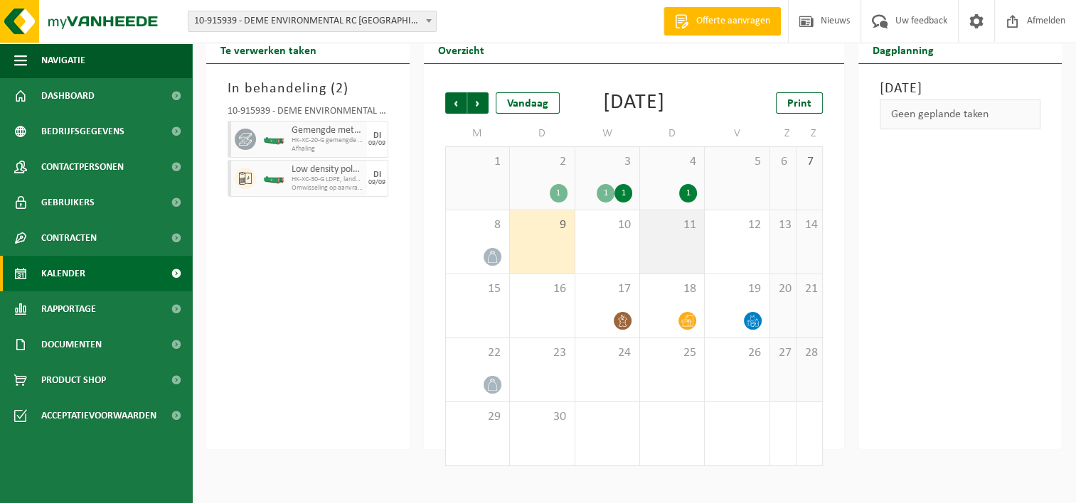
click at [648, 263] on div "11" at bounding box center [672, 241] width 64 height 63
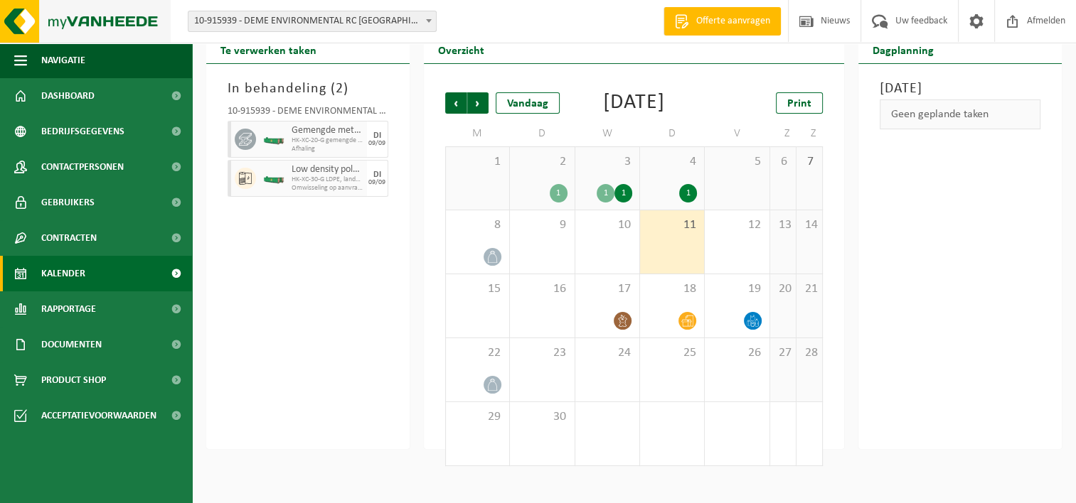
click at [38, 27] on img at bounding box center [85, 21] width 171 height 43
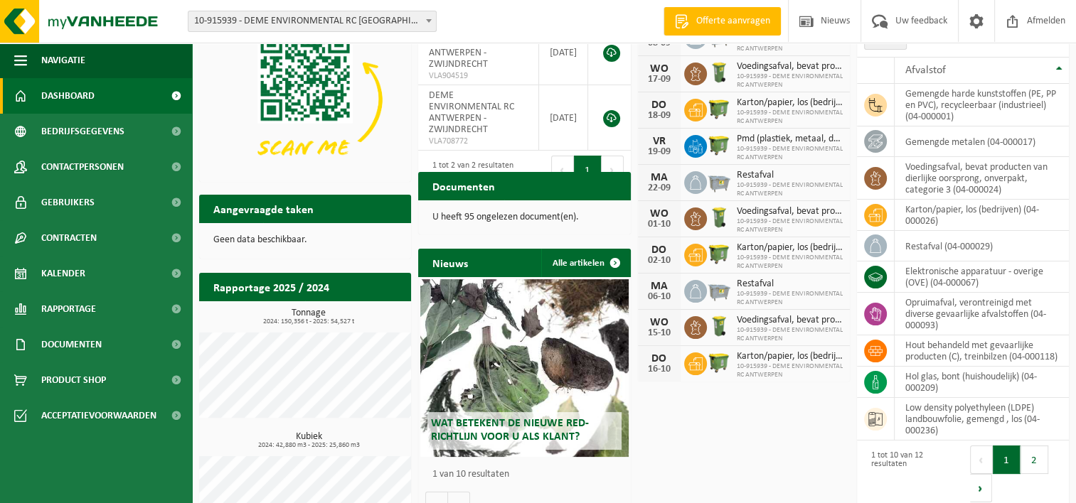
scroll to position [112, 0]
